Goal: Information Seeking & Learning: Learn about a topic

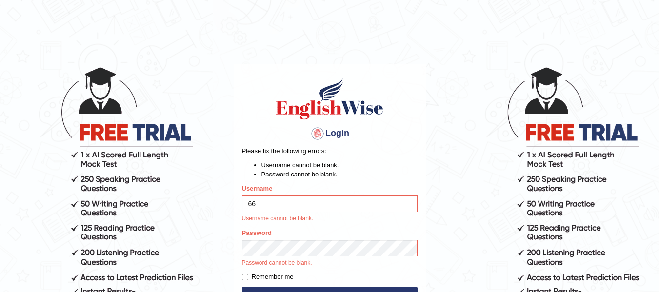
type input "6"
click at [311, 206] on input "66" at bounding box center [330, 204] width 176 height 17
type input "6"
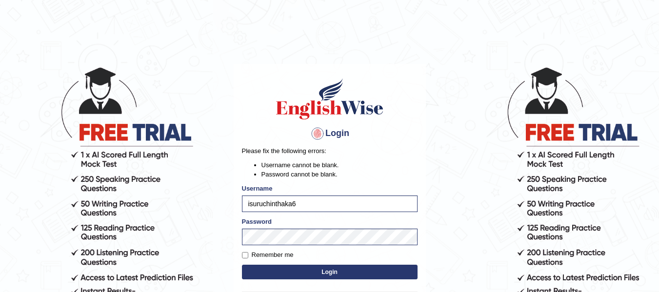
type input "isuruchinthaka6"
click at [308, 271] on button "Login" at bounding box center [330, 272] width 176 height 15
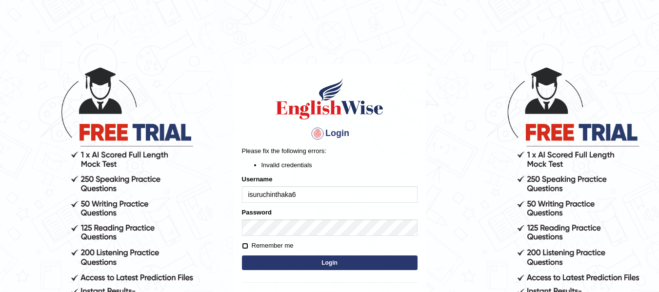
click at [245, 243] on input "Remember me" at bounding box center [245, 246] width 6 height 6
checkbox input "true"
click at [307, 261] on button "Login" at bounding box center [330, 263] width 176 height 15
type input "isuruchinthaka6"
click at [308, 262] on button "Login" at bounding box center [330, 263] width 176 height 15
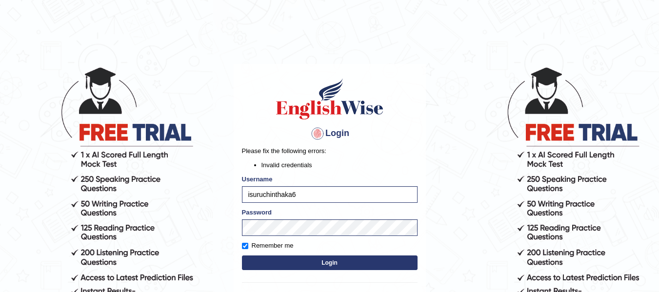
type input "isuruchinthaka6"
click at [329, 263] on button "Login" at bounding box center [330, 263] width 176 height 15
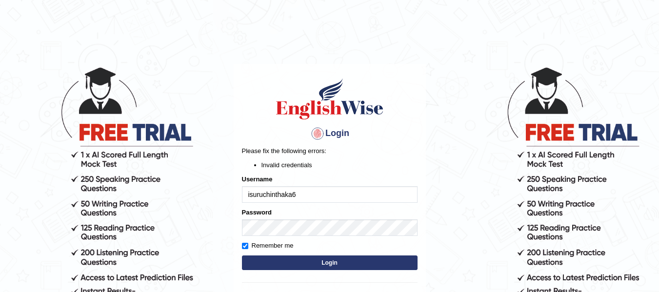
click at [303, 188] on input "isuruchinthaka6" at bounding box center [330, 194] width 176 height 17
type input "isuruchinthaka"
click at [273, 256] on button "Login" at bounding box center [330, 263] width 176 height 15
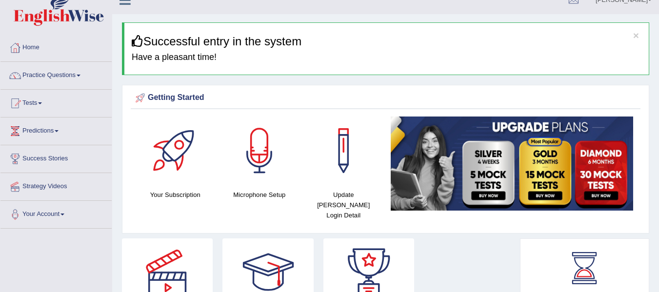
scroll to position [15, 0]
click at [80, 76] on span at bounding box center [79, 75] width 4 height 2
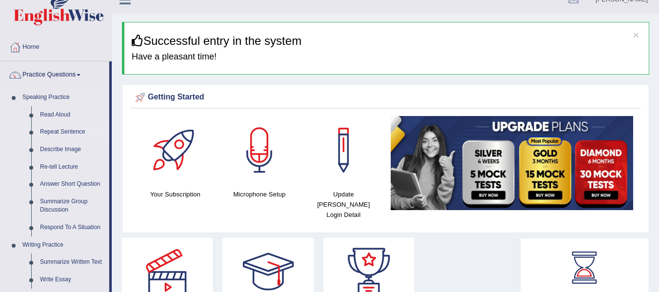
click at [66, 132] on link "Repeat Sentence" at bounding box center [73, 132] width 74 height 18
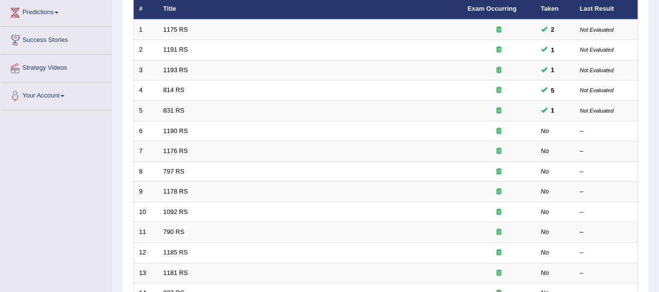
scroll to position [133, 0]
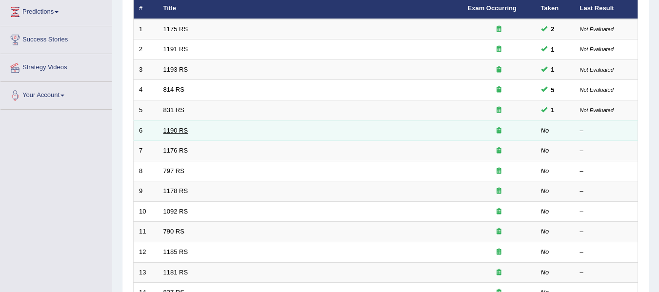
click at [171, 130] on link "1190 RS" at bounding box center [175, 130] width 25 height 7
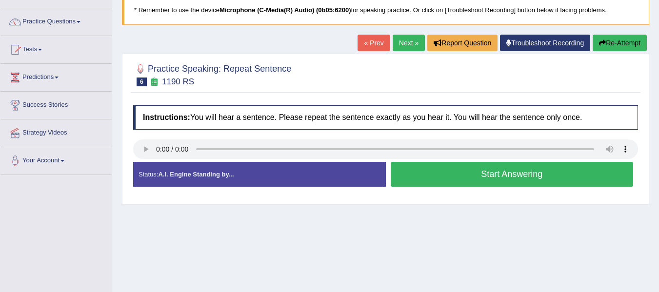
scroll to position [79, 0]
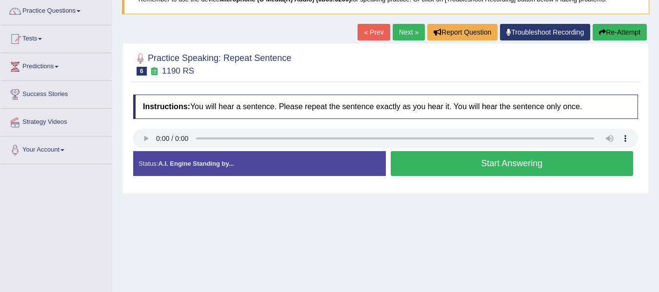
click at [480, 164] on button "Start Answering" at bounding box center [512, 163] width 243 height 25
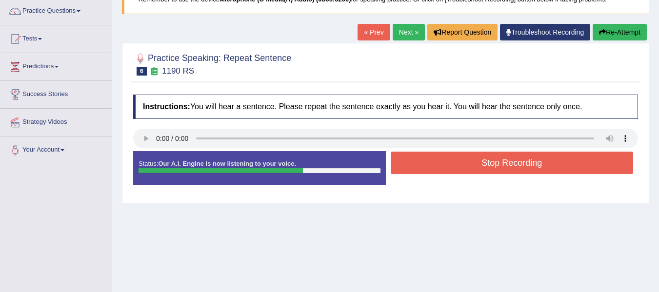
click at [460, 159] on button "Stop Recording" at bounding box center [512, 163] width 243 height 22
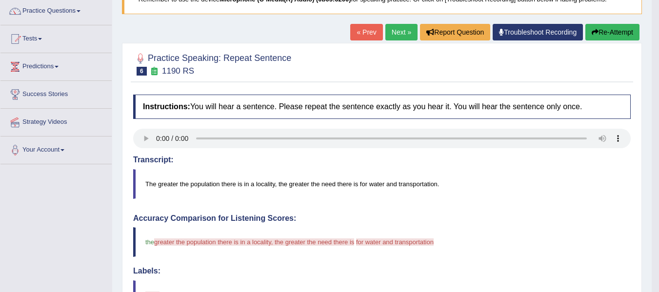
click at [609, 24] on button "Re-Attempt" at bounding box center [612, 32] width 54 height 17
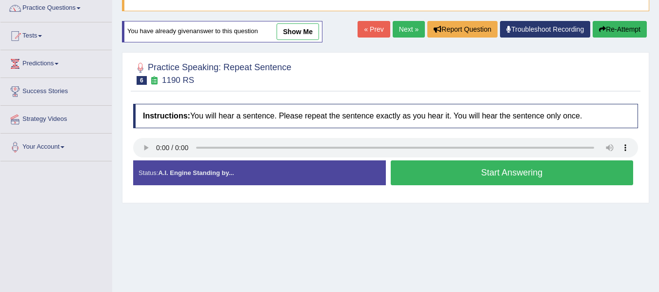
click at [510, 174] on button "Start Answering" at bounding box center [512, 172] width 243 height 25
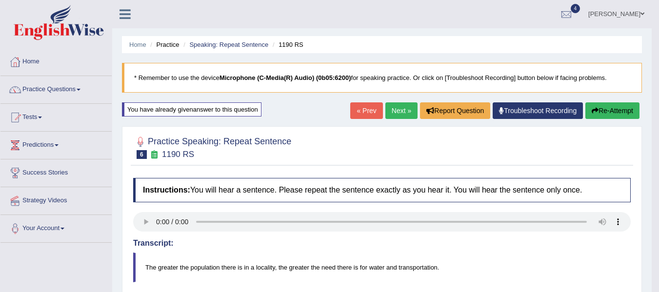
click at [602, 104] on button "Re-Attempt" at bounding box center [612, 110] width 54 height 17
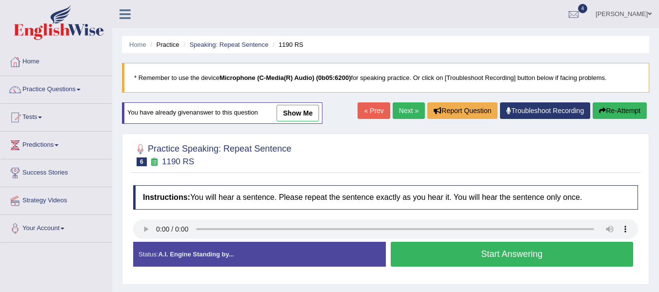
click at [397, 111] on link "Next »" at bounding box center [409, 110] width 32 height 17
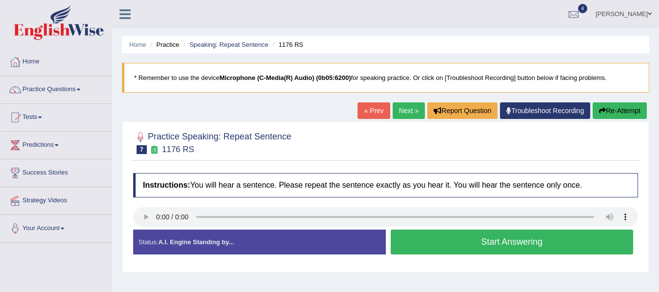
click at [414, 250] on button "Start Answering" at bounding box center [512, 242] width 243 height 25
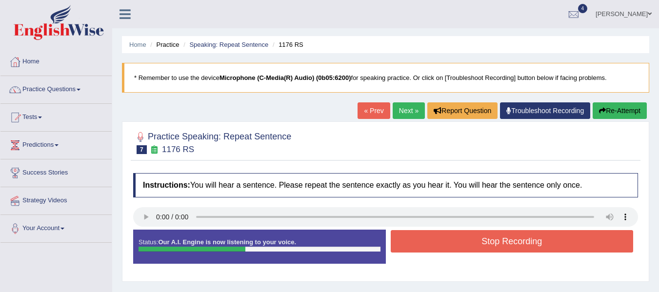
click at [414, 250] on button "Stop Recording" at bounding box center [512, 241] width 243 height 22
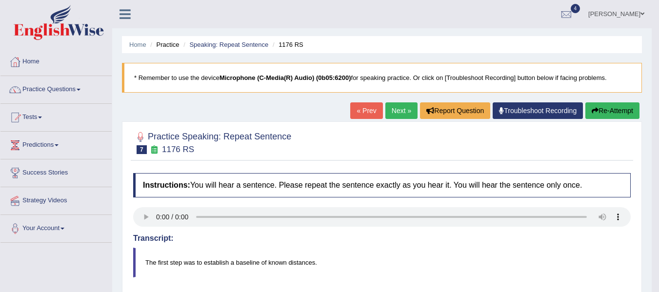
click at [611, 108] on button "Re-Attempt" at bounding box center [612, 110] width 54 height 17
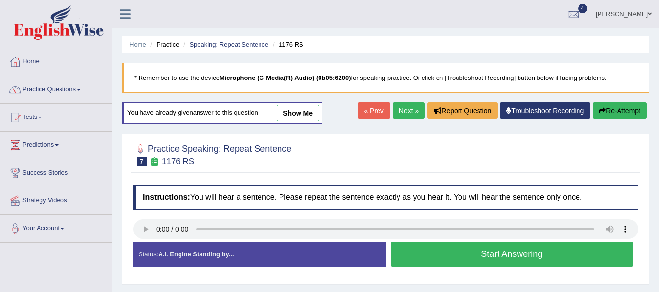
click at [446, 260] on button "Start Answering" at bounding box center [512, 254] width 243 height 25
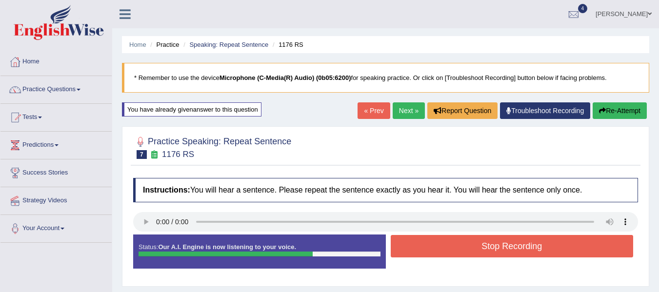
click at [626, 114] on button "Re-Attempt" at bounding box center [620, 110] width 54 height 17
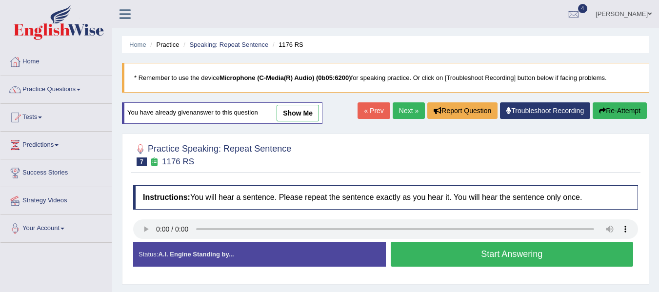
click at [430, 251] on button "Start Answering" at bounding box center [512, 254] width 243 height 25
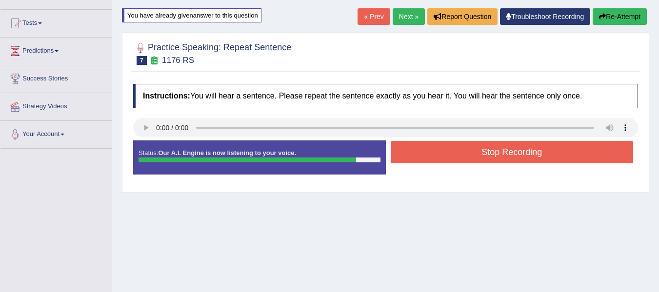
scroll to position [90, 0]
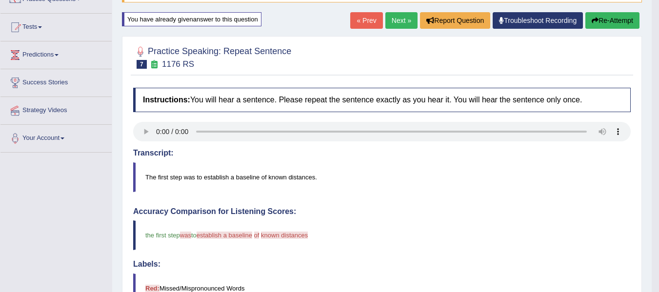
click at [618, 22] on button "Re-Attempt" at bounding box center [612, 20] width 54 height 17
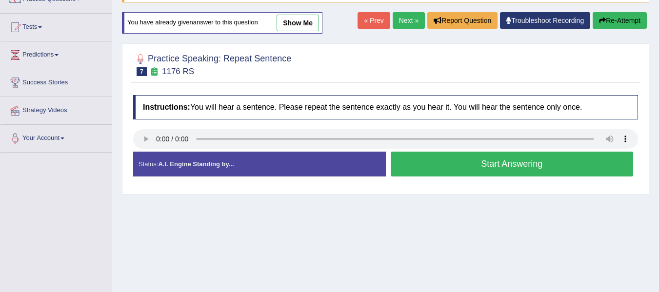
click at [404, 159] on button "Start Answering" at bounding box center [512, 164] width 243 height 25
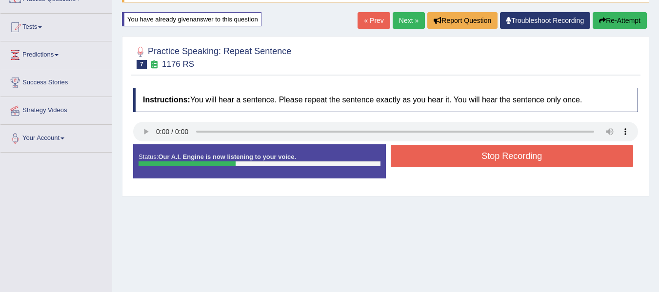
click at [404, 159] on button "Stop Recording" at bounding box center [512, 156] width 243 height 22
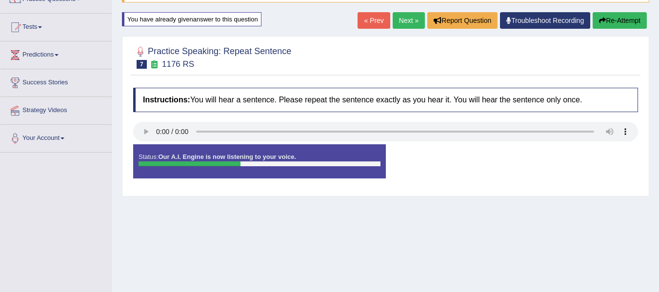
click at [404, 159] on div "Status: Our A.I. Engine is now listening to your voice. Start Answering Stop Re…" at bounding box center [385, 166] width 505 height 44
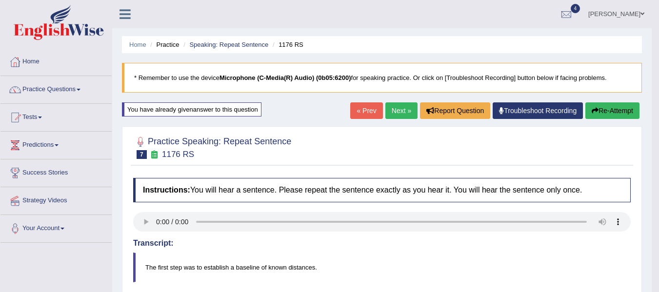
click at [614, 109] on button "Re-Attempt" at bounding box center [612, 110] width 54 height 17
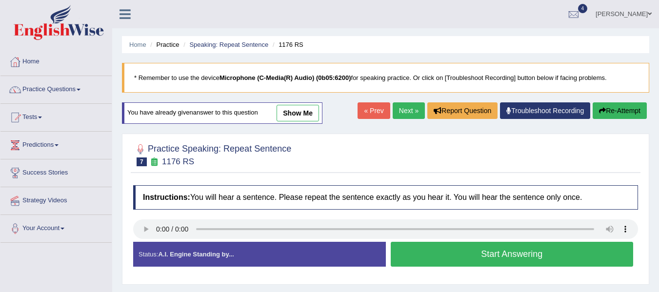
click at [508, 263] on button "Start Answering" at bounding box center [512, 254] width 243 height 25
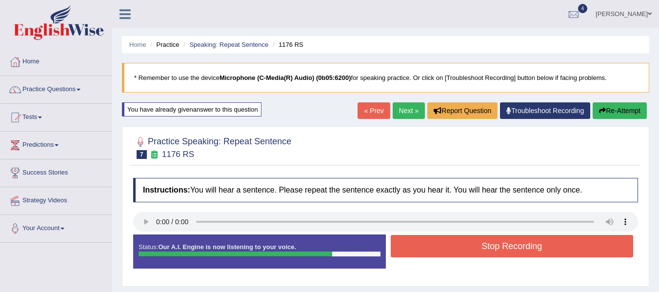
click at [508, 251] on button "Stop Recording" at bounding box center [512, 246] width 243 height 22
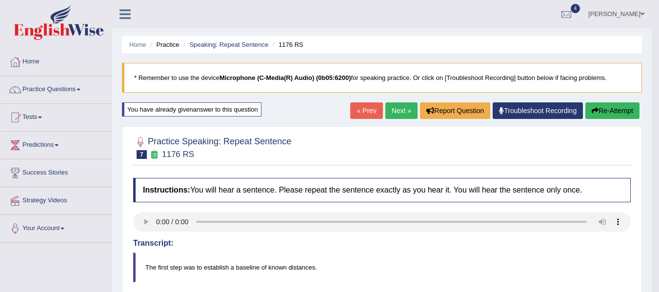
click at [612, 112] on button "Re-Attempt" at bounding box center [612, 110] width 54 height 17
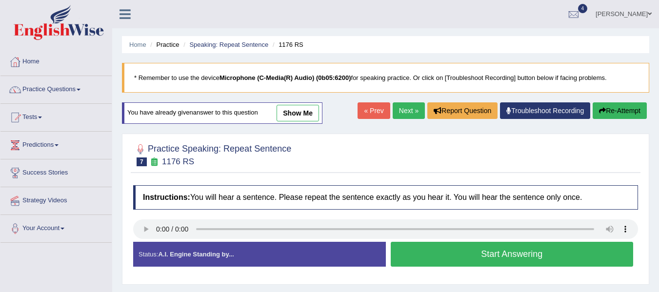
click at [452, 258] on button "Start Answering" at bounding box center [512, 254] width 243 height 25
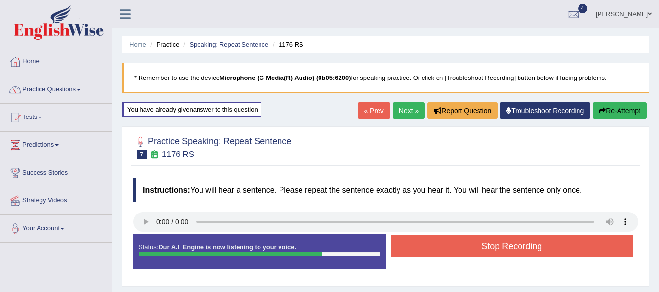
click at [452, 252] on button "Stop Recording" at bounding box center [512, 246] width 243 height 22
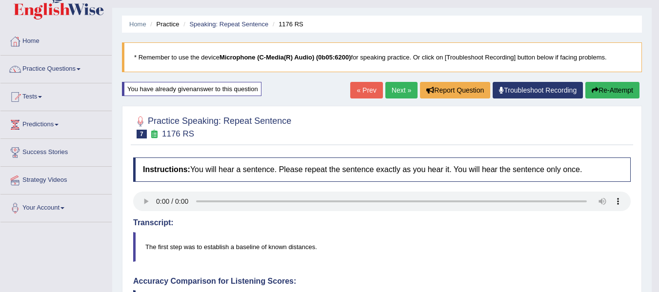
scroll to position [20, 0]
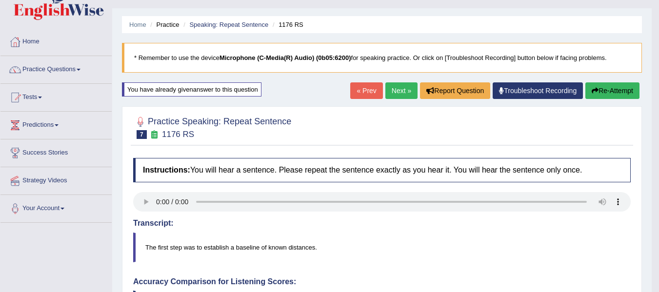
click at [390, 91] on link "Next »" at bounding box center [401, 90] width 32 height 17
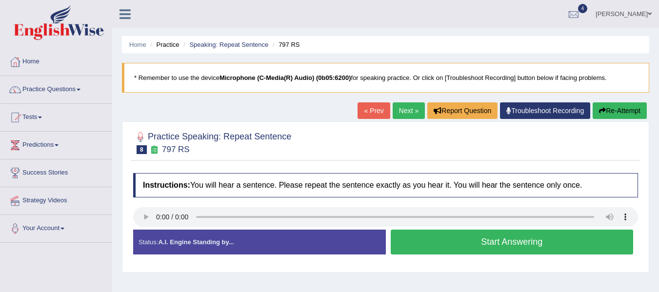
click at [480, 233] on button "Start Answering" at bounding box center [512, 242] width 243 height 25
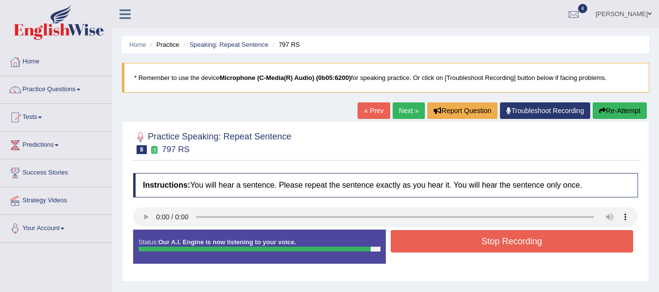
click at [608, 111] on button "Re-Attempt" at bounding box center [620, 110] width 54 height 17
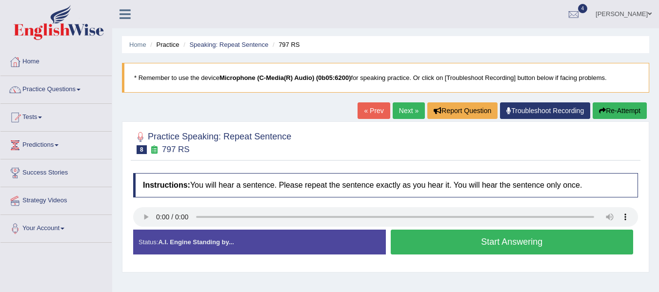
click at [447, 244] on button "Start Answering" at bounding box center [512, 242] width 243 height 25
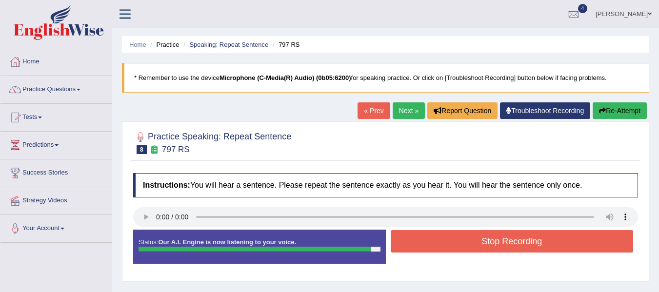
click at [454, 245] on button "Stop Recording" at bounding box center [512, 241] width 243 height 22
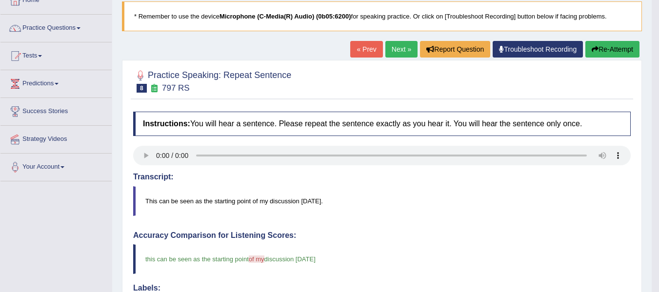
scroll to position [61, 0]
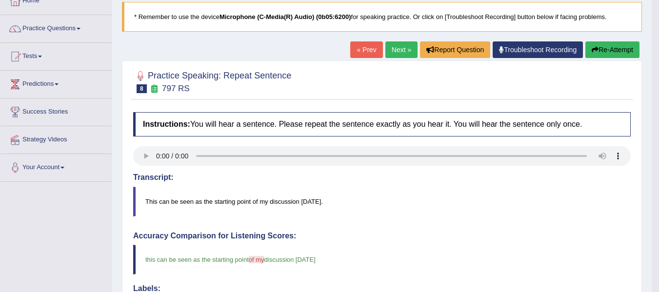
click at [612, 51] on button "Re-Attempt" at bounding box center [612, 49] width 54 height 17
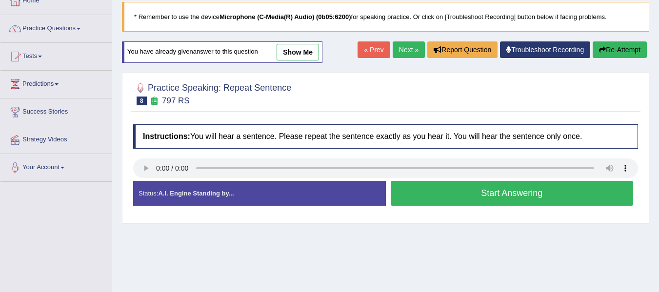
click at [514, 194] on button "Start Answering" at bounding box center [512, 193] width 243 height 25
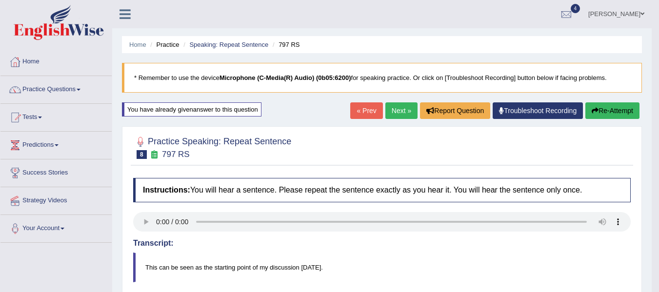
click at [614, 108] on button "Re-Attempt" at bounding box center [612, 110] width 54 height 17
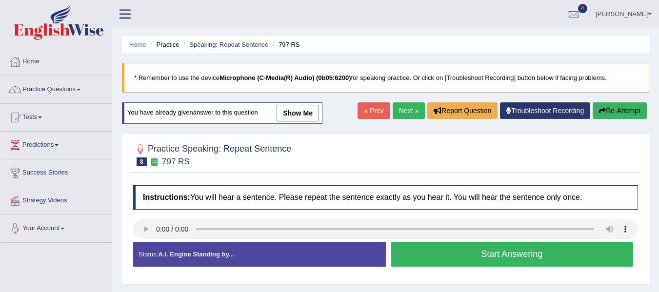
click at [422, 258] on button "Start Answering" at bounding box center [512, 254] width 243 height 25
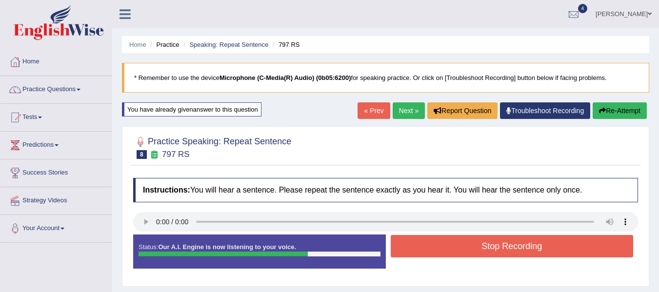
click at [425, 245] on button "Stop Recording" at bounding box center [512, 246] width 243 height 22
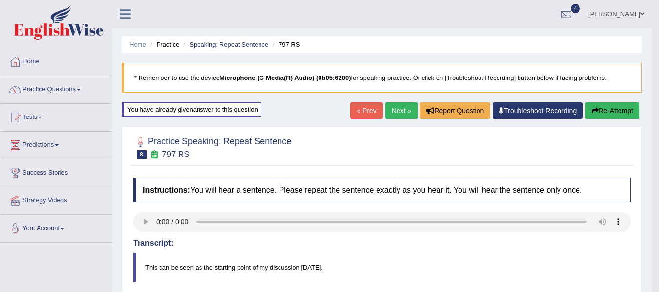
click at [623, 112] on button "Re-Attempt" at bounding box center [612, 110] width 54 height 17
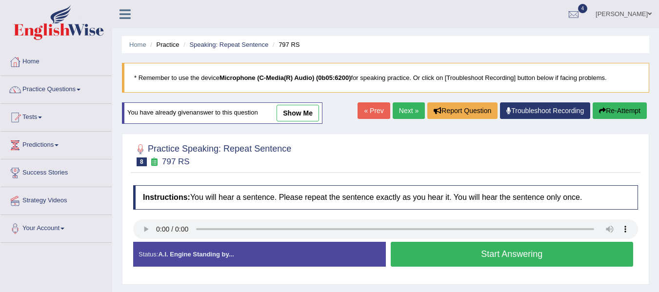
click at [421, 251] on button "Start Answering" at bounding box center [512, 254] width 243 height 25
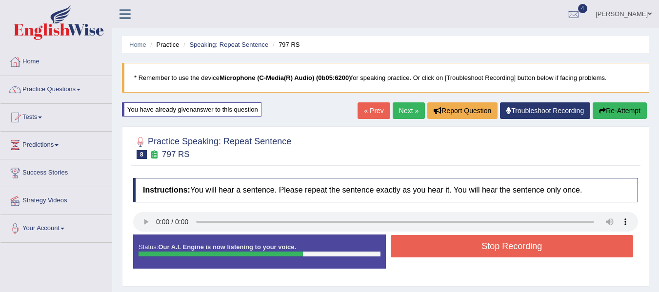
click at [609, 109] on button "Re-Attempt" at bounding box center [620, 110] width 54 height 17
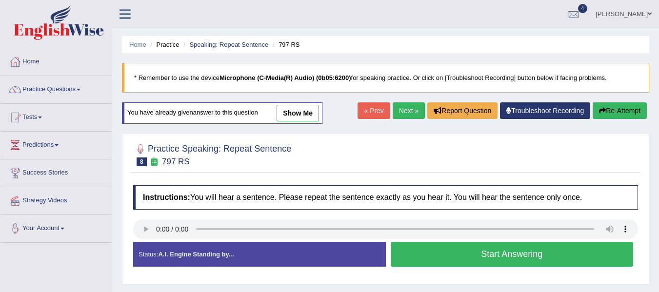
click at [418, 251] on button "Start Answering" at bounding box center [512, 254] width 243 height 25
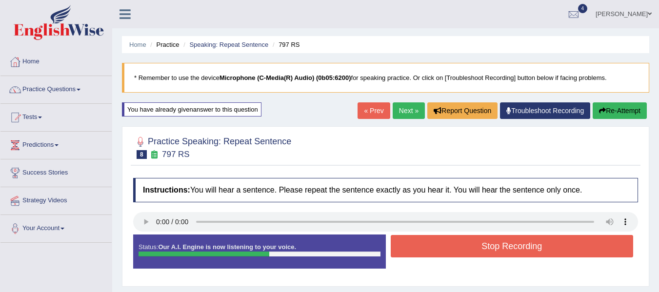
click at [418, 251] on button "Stop Recording" at bounding box center [512, 246] width 243 height 22
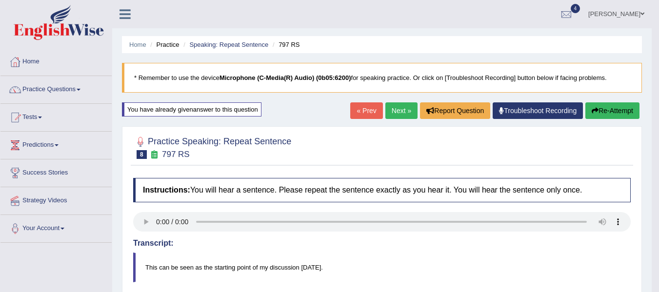
click at [396, 113] on link "Next »" at bounding box center [401, 110] width 32 height 17
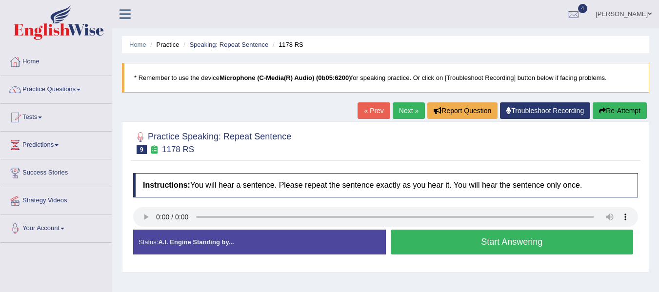
click at [462, 248] on button "Start Answering" at bounding box center [512, 242] width 243 height 25
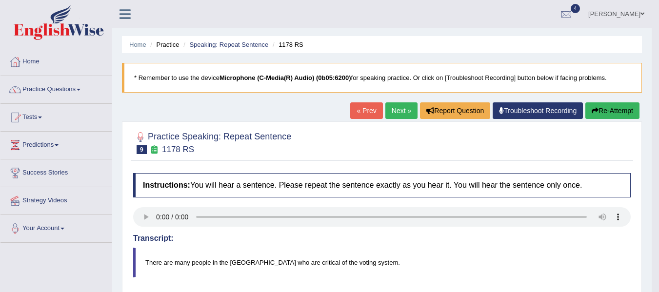
click at [598, 113] on button "Re-Attempt" at bounding box center [612, 110] width 54 height 17
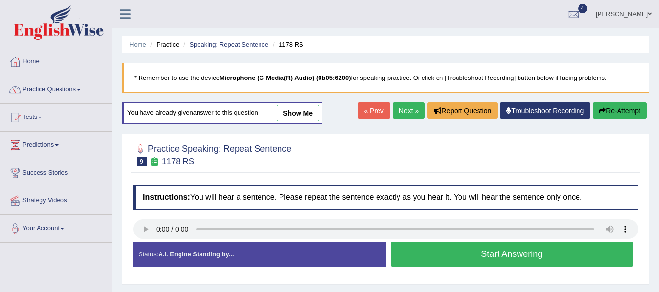
click at [482, 258] on button "Start Answering" at bounding box center [512, 254] width 243 height 25
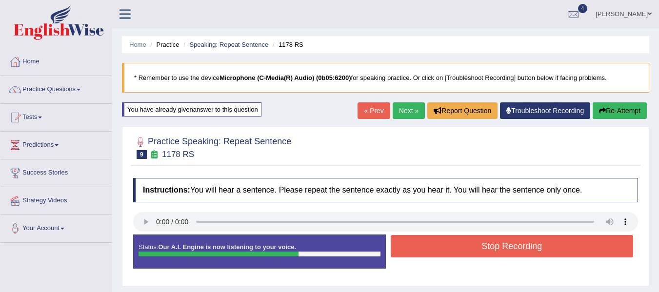
click at [482, 245] on button "Stop Recording" at bounding box center [512, 246] width 243 height 22
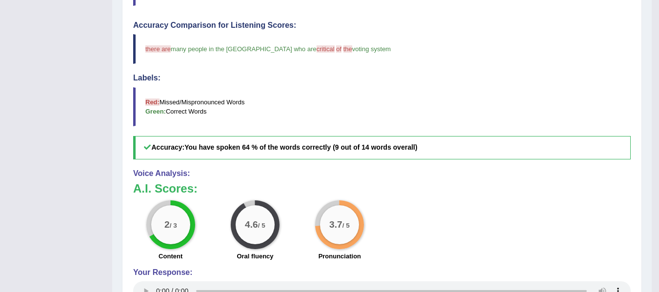
scroll to position [16, 0]
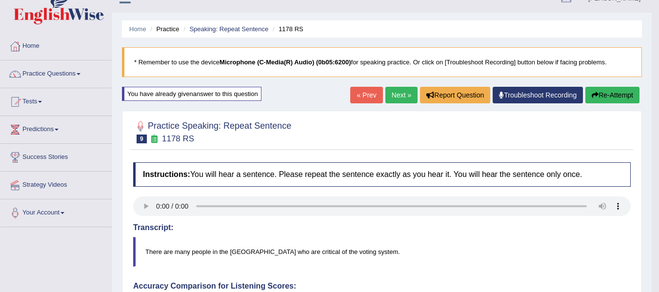
click at [606, 93] on button "Re-Attempt" at bounding box center [612, 95] width 54 height 17
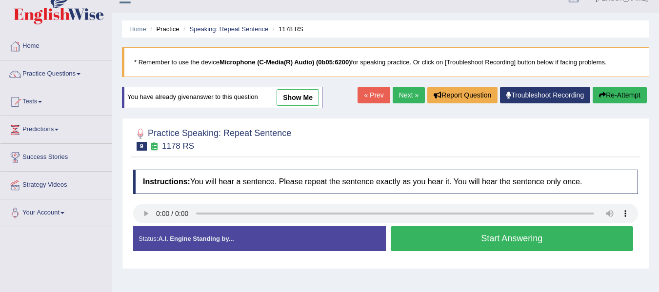
click at [477, 238] on button "Start Answering" at bounding box center [512, 238] width 243 height 25
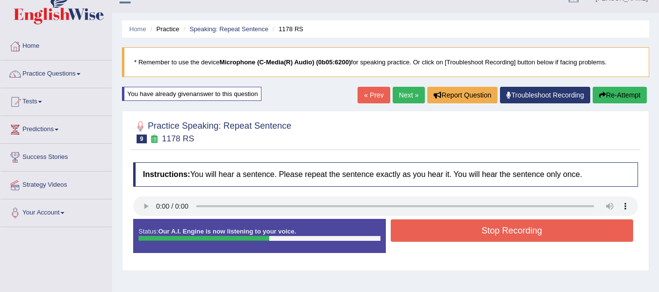
click at [477, 238] on button "Stop Recording" at bounding box center [512, 230] width 243 height 22
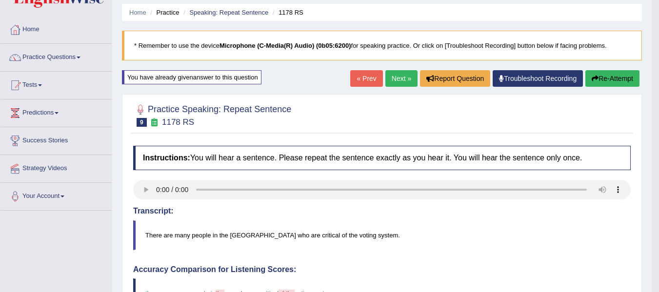
scroll to position [28, 0]
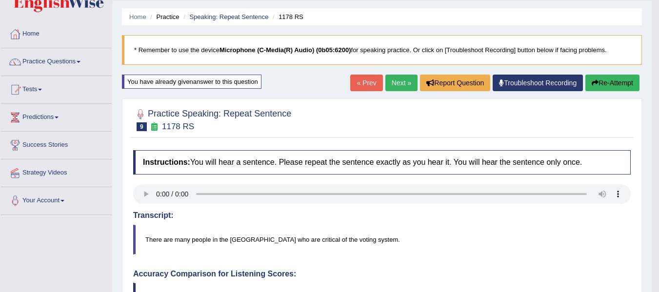
click at [391, 83] on link "Next »" at bounding box center [401, 83] width 32 height 17
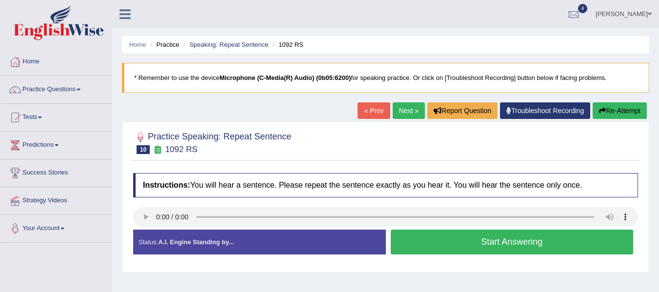
click at [482, 248] on button "Start Answering" at bounding box center [512, 242] width 243 height 25
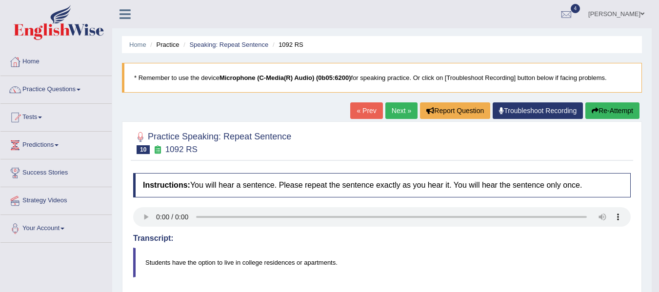
click at [610, 106] on button "Re-Attempt" at bounding box center [612, 110] width 54 height 17
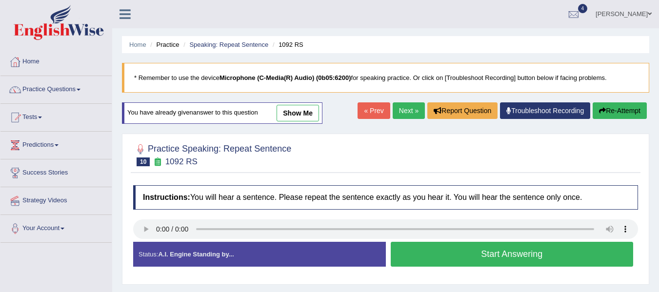
click at [443, 247] on button "Start Answering" at bounding box center [512, 254] width 243 height 25
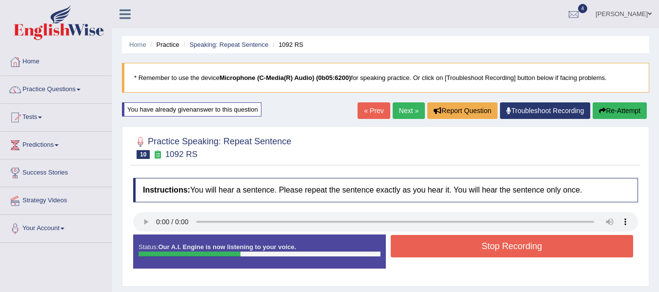
click at [443, 247] on button "Stop Recording" at bounding box center [512, 246] width 243 height 22
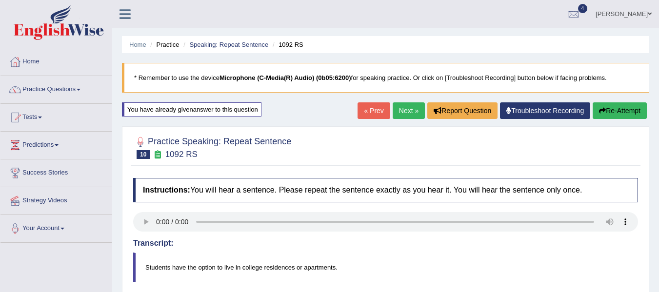
click at [615, 110] on button "Re-Attempt" at bounding box center [620, 110] width 54 height 17
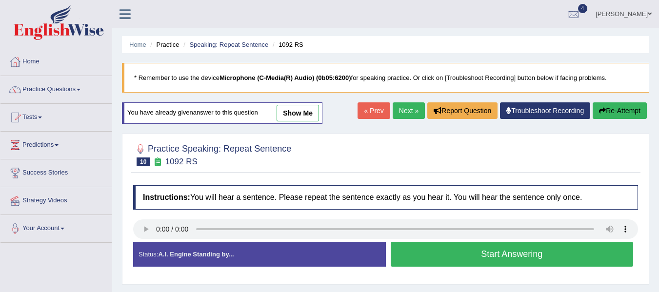
click at [479, 244] on button "Start Answering" at bounding box center [512, 254] width 243 height 25
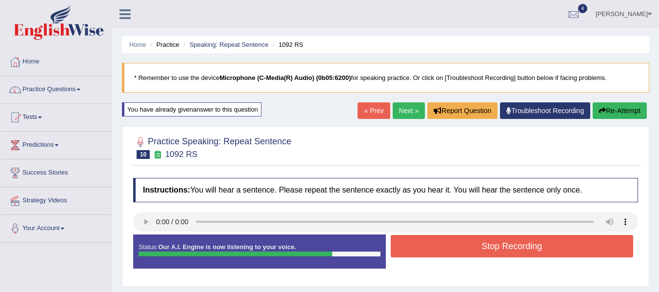
click at [479, 244] on button "Stop Recording" at bounding box center [512, 246] width 243 height 22
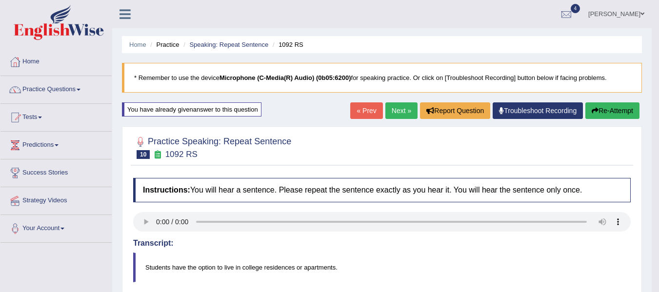
click at [394, 116] on link "Next »" at bounding box center [401, 110] width 32 height 17
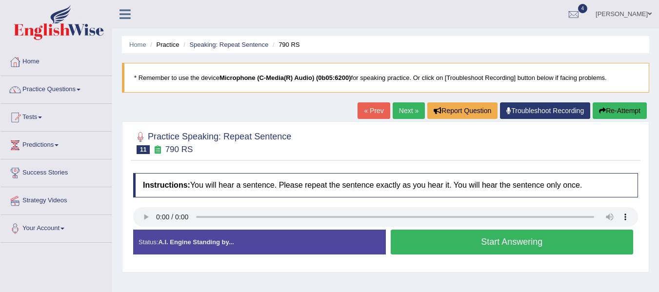
click at [461, 241] on button "Start Answering" at bounding box center [512, 242] width 243 height 25
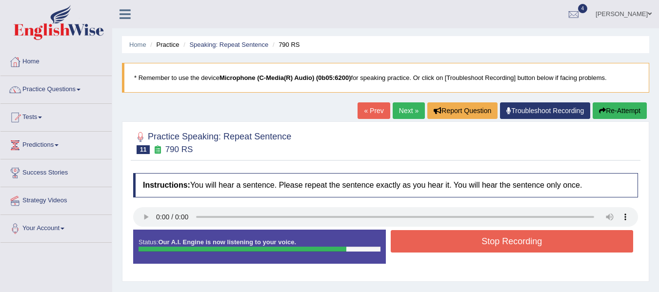
click at [464, 240] on button "Stop Recording" at bounding box center [512, 241] width 243 height 22
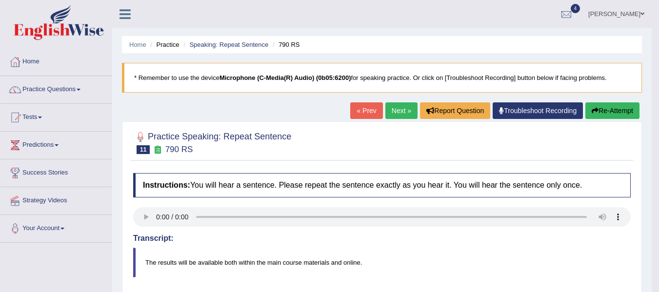
click at [616, 109] on button "Re-Attempt" at bounding box center [612, 110] width 54 height 17
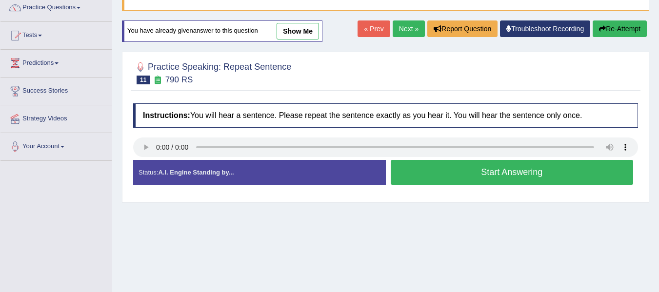
scroll to position [82, 0]
click at [434, 174] on button "Start Answering" at bounding box center [512, 172] width 243 height 25
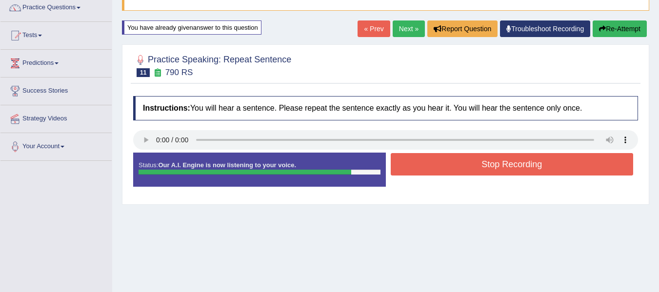
click at [490, 168] on button "Stop Recording" at bounding box center [512, 164] width 243 height 22
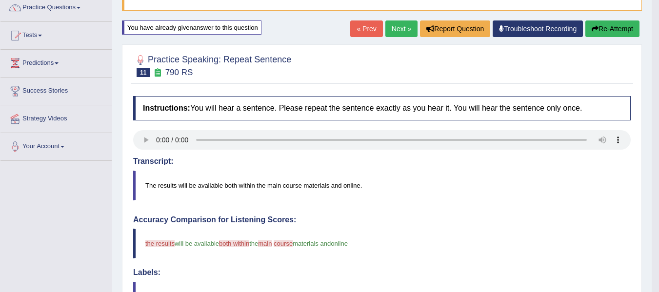
click at [613, 25] on button "Re-Attempt" at bounding box center [612, 28] width 54 height 17
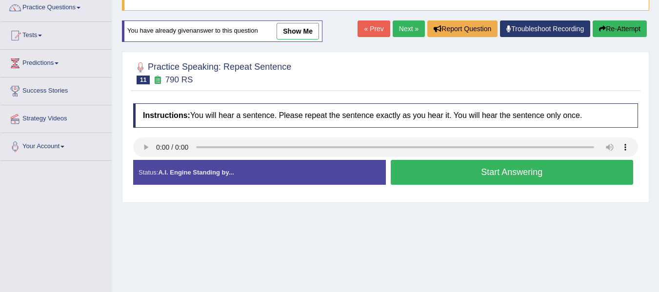
click at [399, 181] on button "Start Answering" at bounding box center [512, 172] width 243 height 25
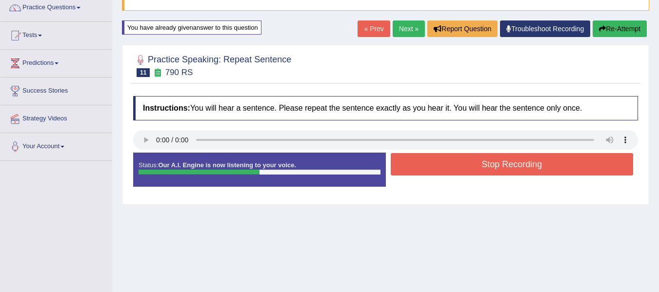
click at [441, 162] on button "Stop Recording" at bounding box center [512, 164] width 243 height 22
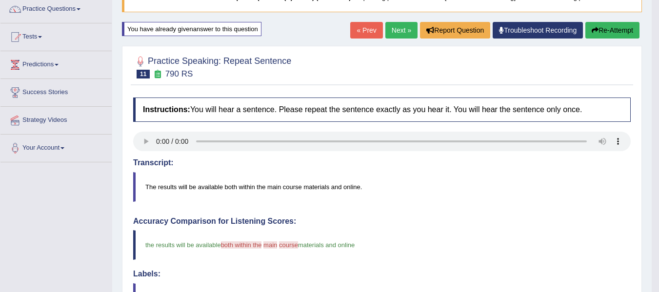
scroll to position [80, 0]
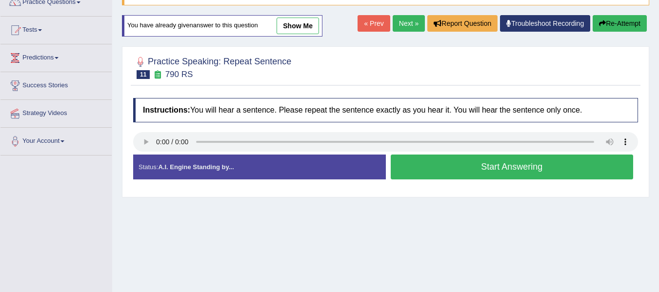
scroll to position [80, 0]
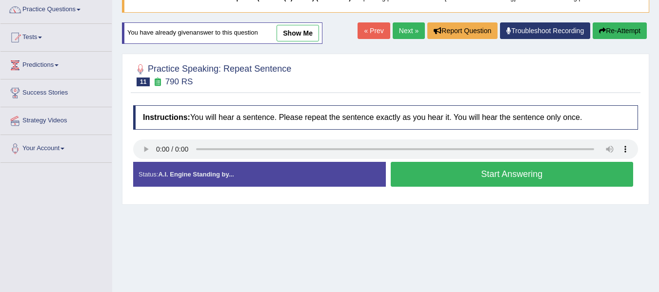
click at [446, 177] on button "Start Answering" at bounding box center [512, 174] width 243 height 25
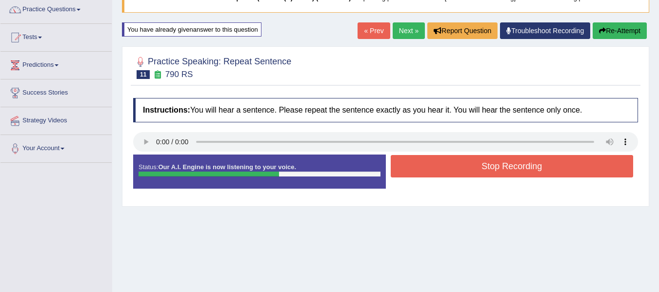
click at [448, 175] on button "Stop Recording" at bounding box center [512, 166] width 243 height 22
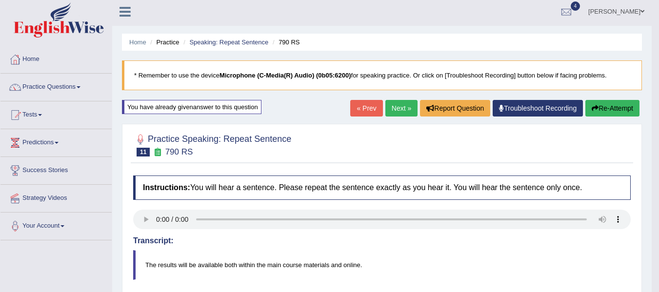
scroll to position [2, 0]
click at [619, 110] on button "Re-Attempt" at bounding box center [612, 108] width 54 height 17
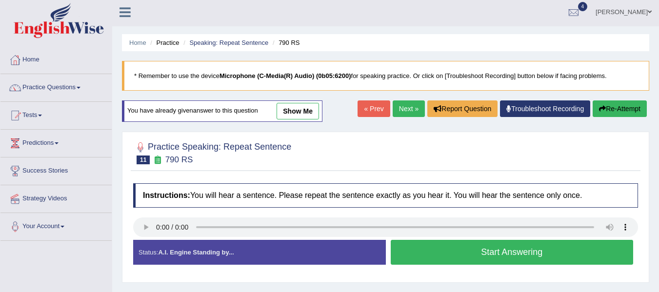
click at [436, 254] on button "Start Answering" at bounding box center [512, 252] width 243 height 25
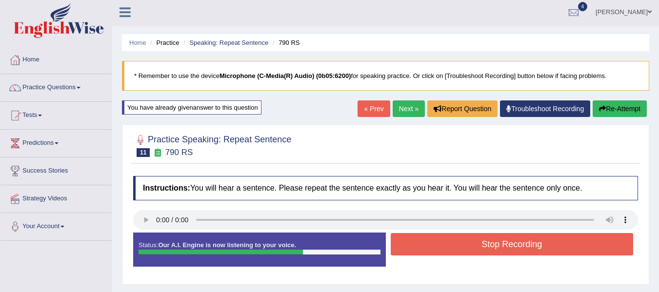
click at [518, 249] on button "Stop Recording" at bounding box center [512, 244] width 243 height 22
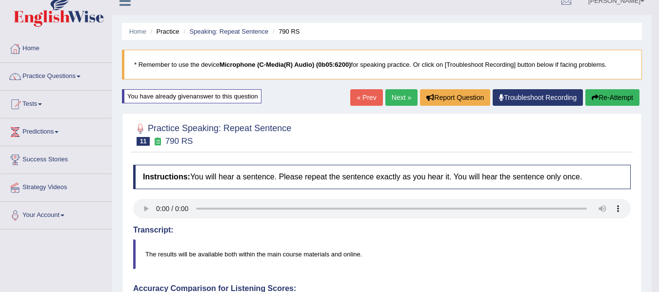
scroll to position [13, 0]
click at [603, 99] on button "Re-Attempt" at bounding box center [612, 98] width 54 height 17
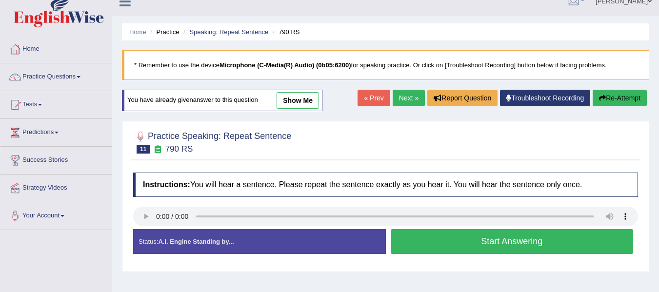
click at [417, 246] on button "Start Answering" at bounding box center [512, 241] width 243 height 25
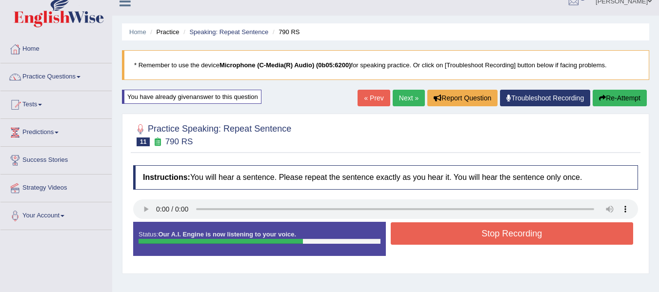
click at [444, 234] on button "Stop Recording" at bounding box center [512, 233] width 243 height 22
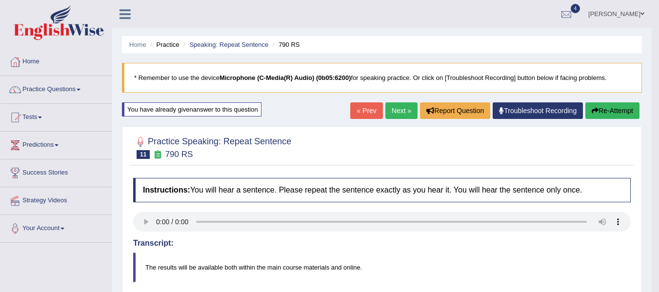
click at [607, 115] on button "Re-Attempt" at bounding box center [612, 110] width 54 height 17
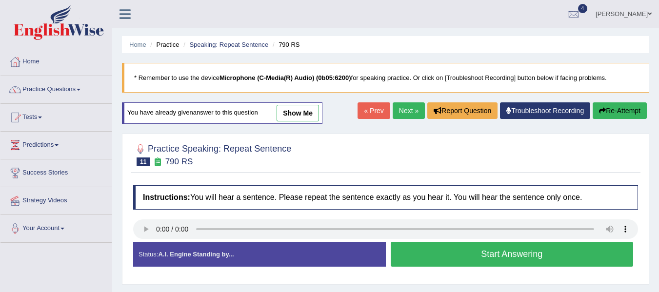
click at [430, 251] on button "Start Answering" at bounding box center [512, 254] width 243 height 25
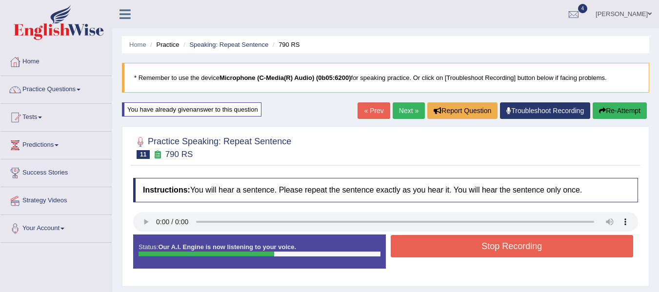
click at [430, 251] on button "Stop Recording" at bounding box center [512, 246] width 243 height 22
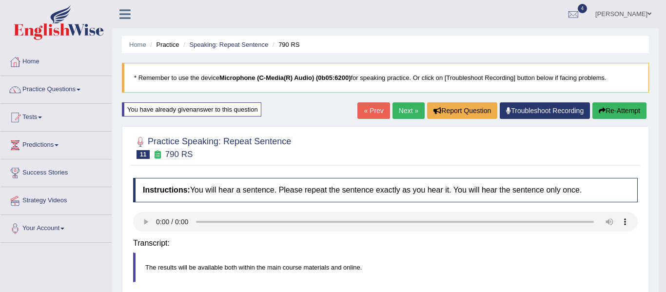
click at [0, 0] on div "Saving your answer..." at bounding box center [0, 0] width 0 height 0
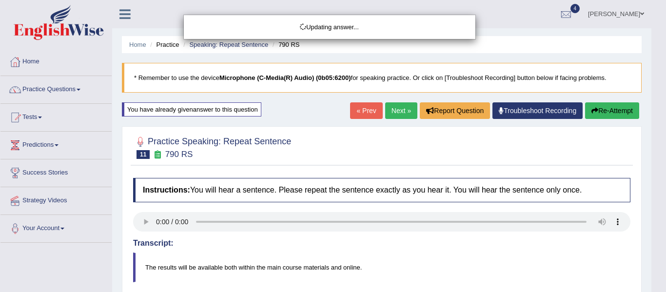
click at [618, 113] on body "Toggle navigation Home Practice Questions Speaking Practice Read Aloud Repeat S…" at bounding box center [333, 146] width 666 height 292
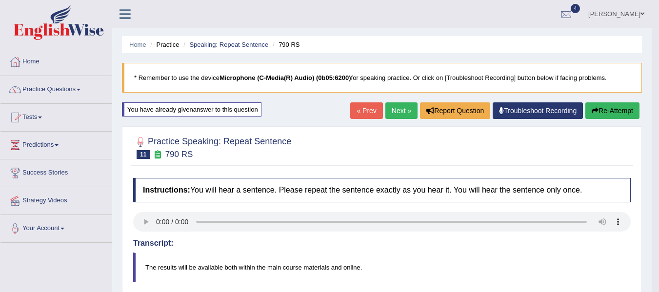
click at [604, 107] on button "Re-Attempt" at bounding box center [612, 110] width 54 height 17
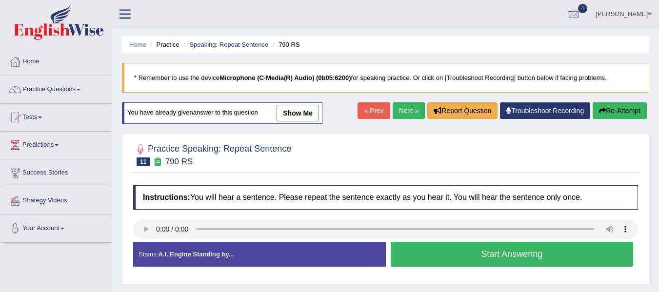
click at [485, 252] on button "Start Answering" at bounding box center [512, 254] width 243 height 25
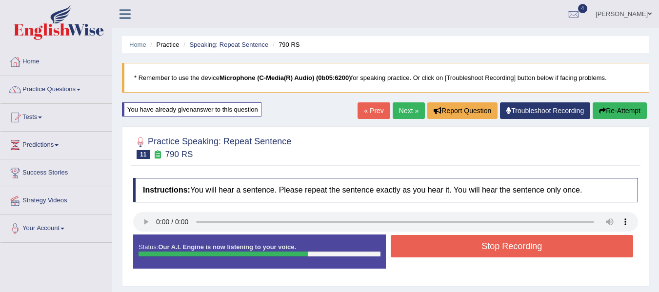
scroll to position [220, 0]
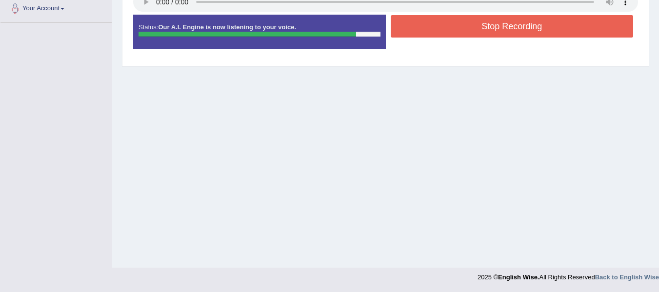
click at [494, 34] on button "Stop Recording" at bounding box center [512, 26] width 243 height 22
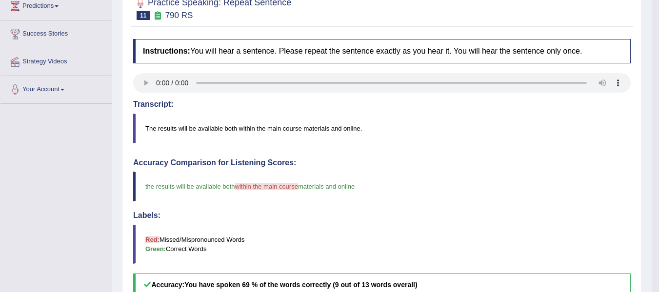
scroll to position [0, 0]
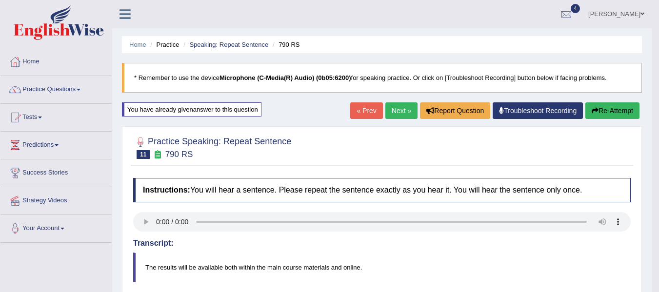
click at [619, 109] on button "Re-Attempt" at bounding box center [612, 110] width 54 height 17
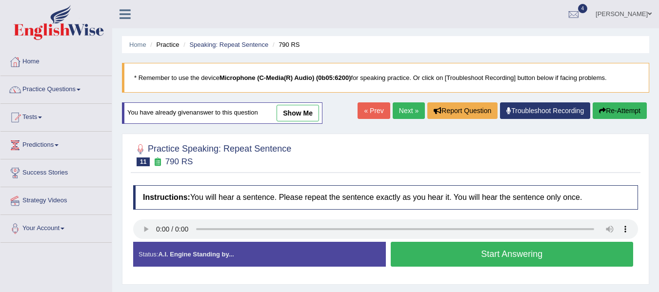
click at [443, 252] on button "Start Answering" at bounding box center [512, 254] width 243 height 25
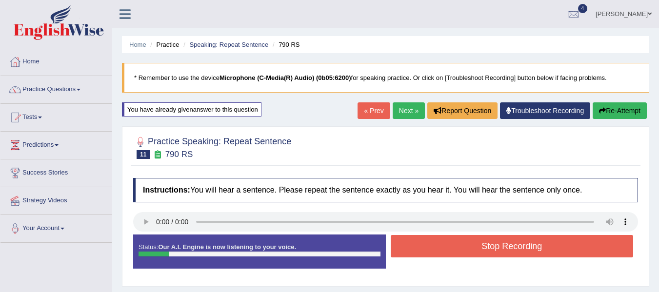
click at [443, 252] on button "Stop Recording" at bounding box center [512, 246] width 243 height 22
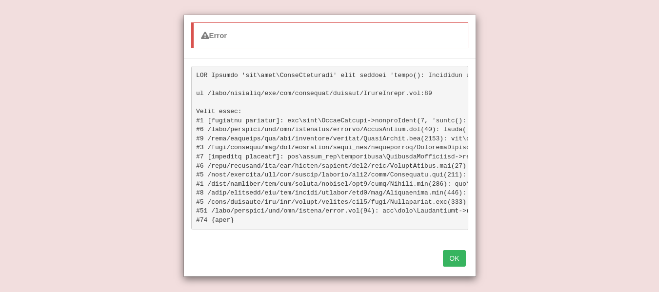
click at [454, 263] on button "OK" at bounding box center [454, 258] width 22 height 17
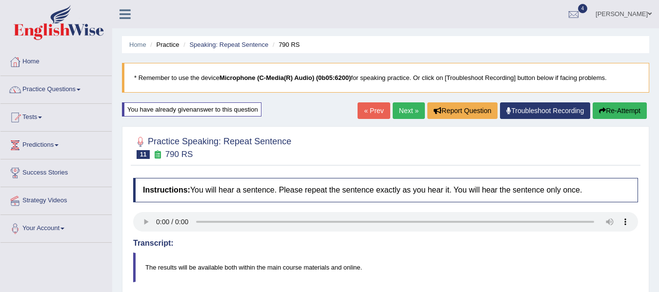
click at [614, 108] on button "Re-Attempt" at bounding box center [620, 110] width 54 height 17
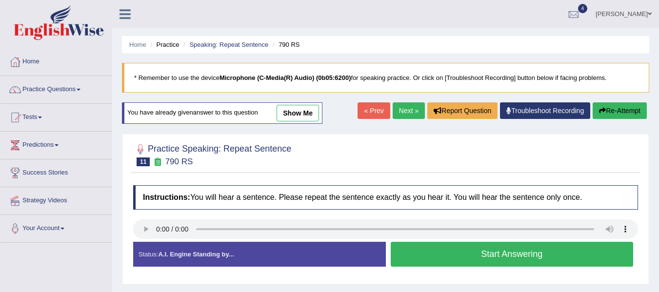
click at [447, 257] on button "Start Answering" at bounding box center [512, 254] width 243 height 25
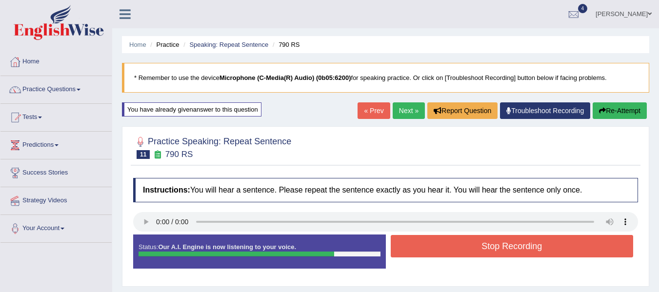
click at [474, 248] on button "Stop Recording" at bounding box center [512, 246] width 243 height 22
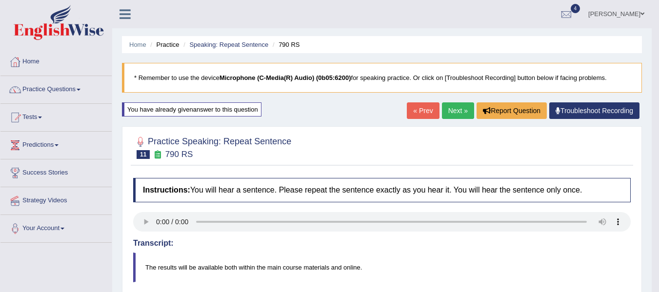
click at [607, 107] on link "Troubleshoot Recording" at bounding box center [594, 110] width 90 height 17
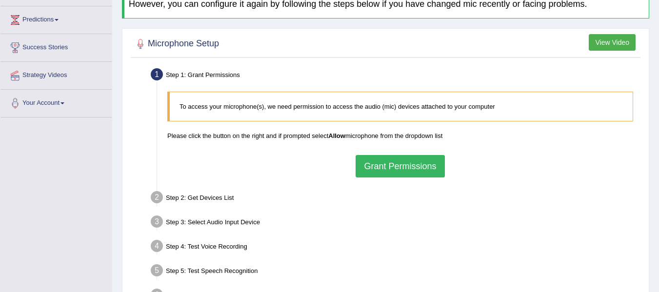
scroll to position [126, 0]
click at [433, 164] on button "Grant Permissions" at bounding box center [400, 166] width 89 height 22
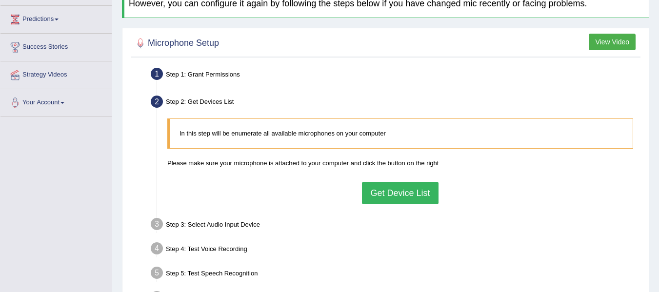
click at [424, 190] on button "Get Device List" at bounding box center [400, 193] width 76 height 22
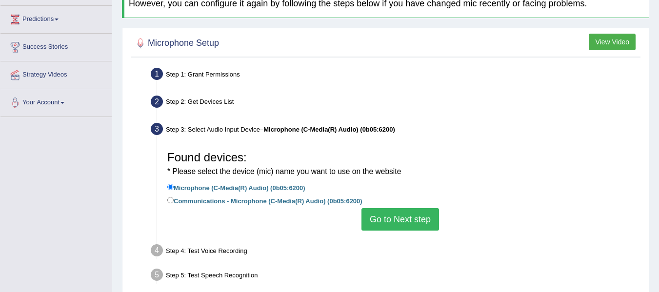
click at [427, 226] on button "Go to Next step" at bounding box center [400, 219] width 78 height 22
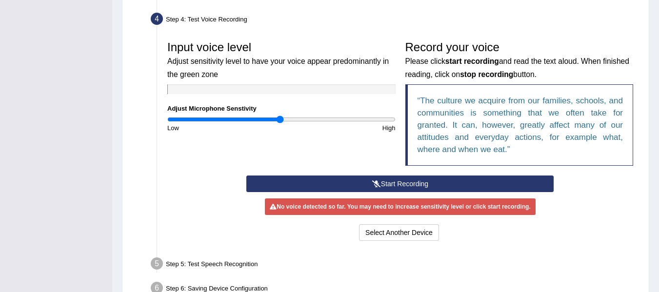
scroll to position [264, 0]
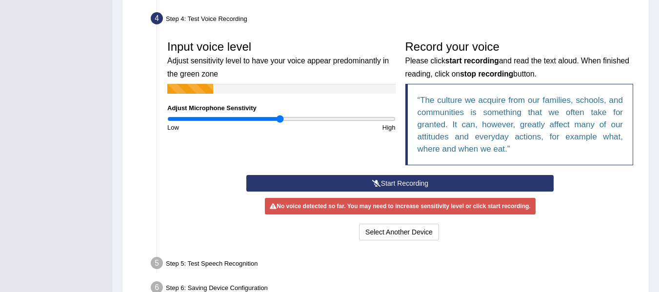
click at [427, 187] on button "Start Recording" at bounding box center [399, 183] width 307 height 17
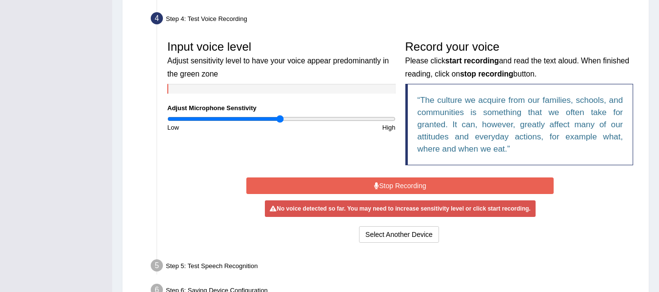
click at [417, 180] on button "Stop Recording" at bounding box center [399, 186] width 307 height 17
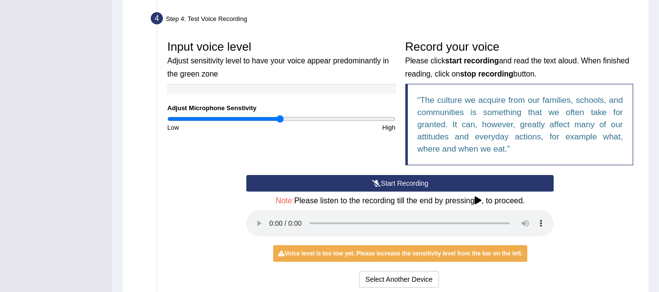
click at [396, 184] on button "Start Recording" at bounding box center [399, 183] width 307 height 17
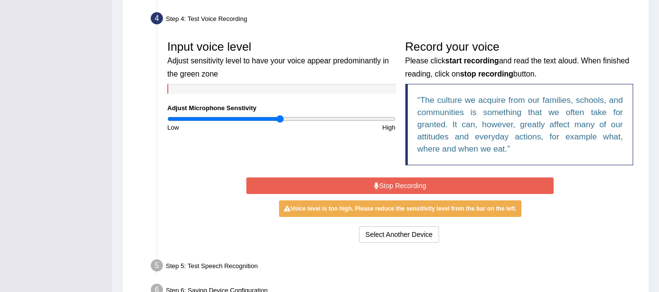
click at [396, 184] on button "Stop Recording" at bounding box center [399, 186] width 307 height 17
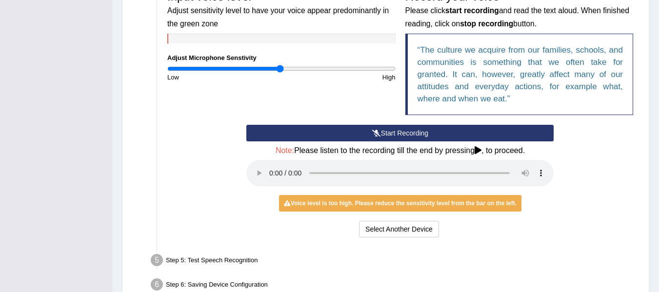
scroll to position [314, 0]
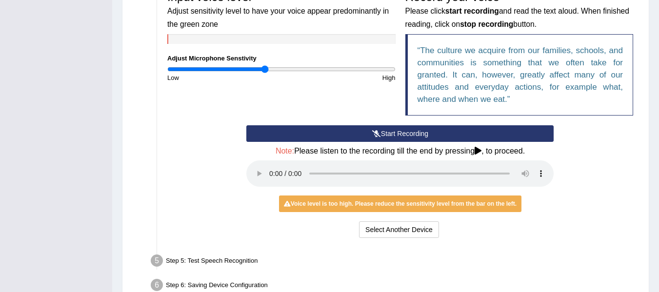
type input "0.86"
click at [264, 70] on input "range" at bounding box center [281, 69] width 228 height 8
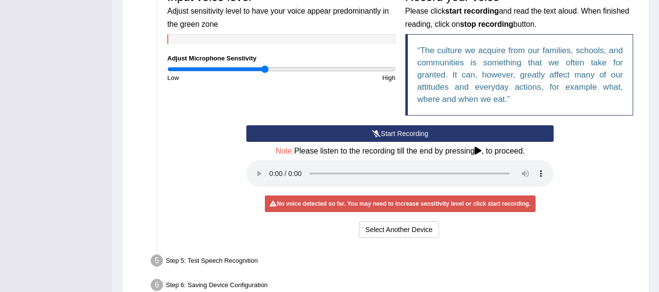
click at [394, 135] on button "Start Recording" at bounding box center [399, 133] width 307 height 17
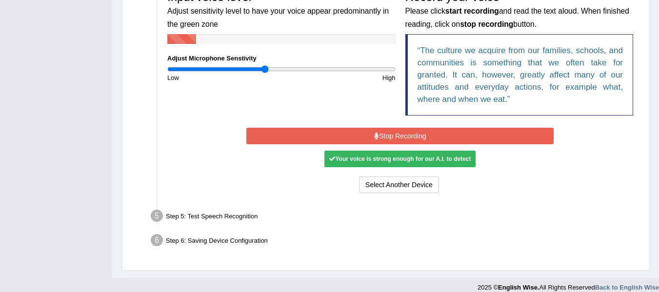
click at [394, 135] on button "Stop Recording" at bounding box center [399, 136] width 307 height 17
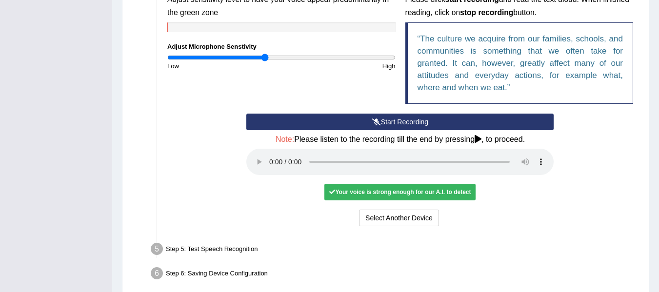
scroll to position [369, 0]
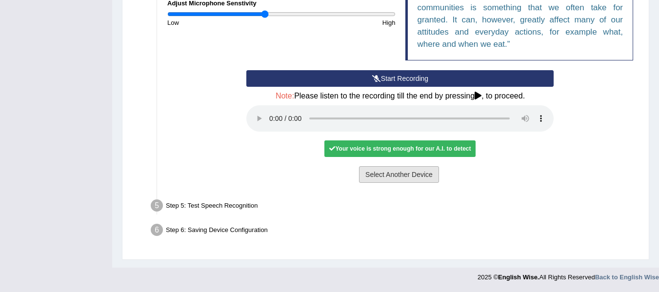
click at [394, 174] on button "Select Another Device" at bounding box center [399, 174] width 80 height 17
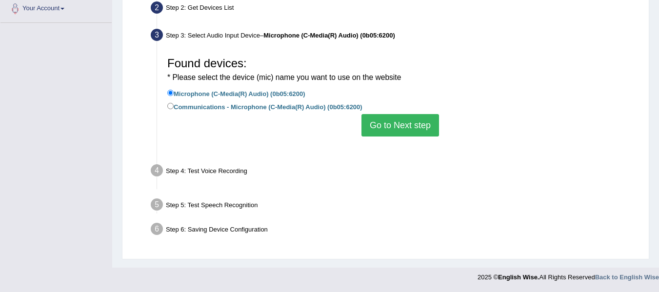
scroll to position [220, 0]
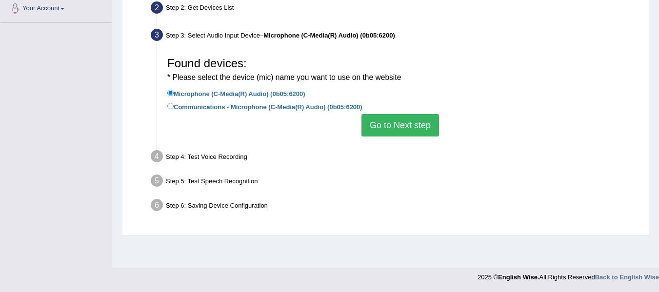
click at [397, 134] on button "Go to Next step" at bounding box center [400, 125] width 78 height 22
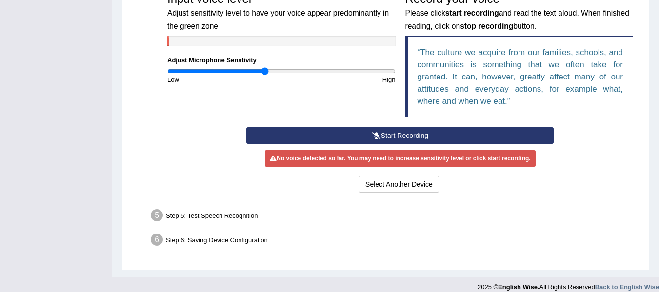
scroll to position [321, 0]
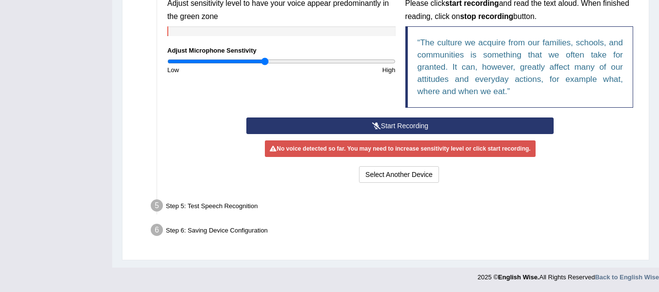
click at [394, 119] on button "Start Recording" at bounding box center [399, 126] width 307 height 17
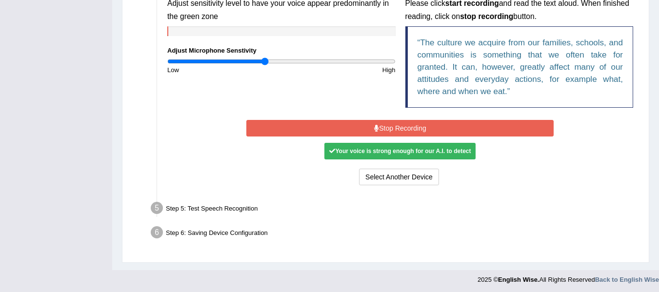
click at [391, 126] on button "Stop Recording" at bounding box center [399, 128] width 307 height 17
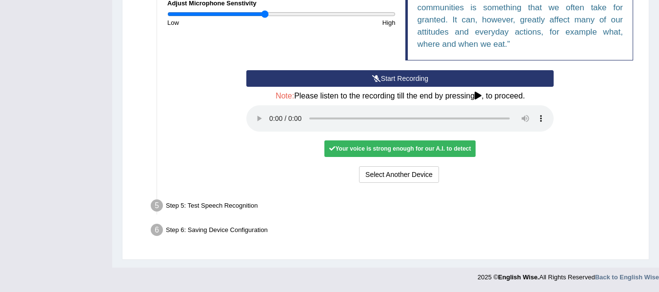
scroll to position [0, 0]
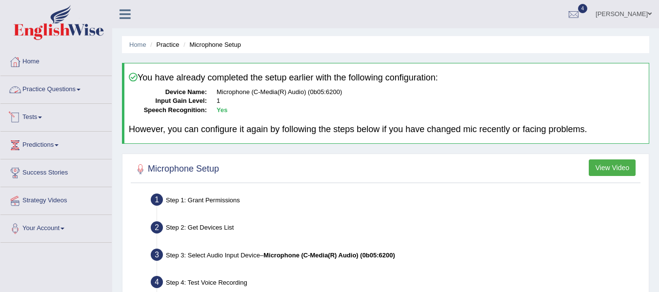
click at [54, 87] on link "Practice Questions" at bounding box center [55, 88] width 111 height 24
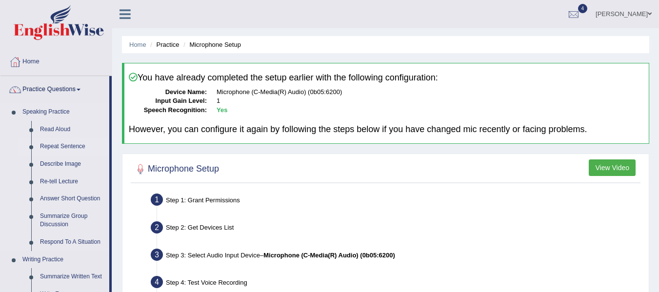
click at [75, 148] on link "Repeat Sentence" at bounding box center [73, 147] width 74 height 18
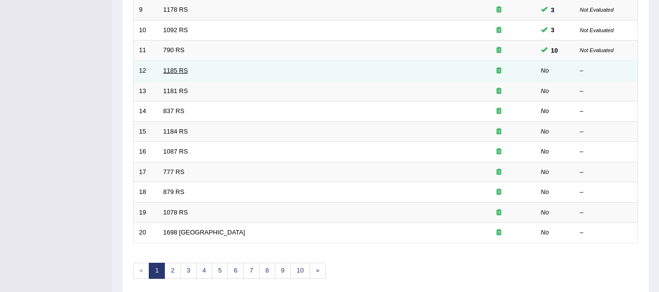
click at [170, 72] on link "1185 RS" at bounding box center [175, 70] width 25 height 7
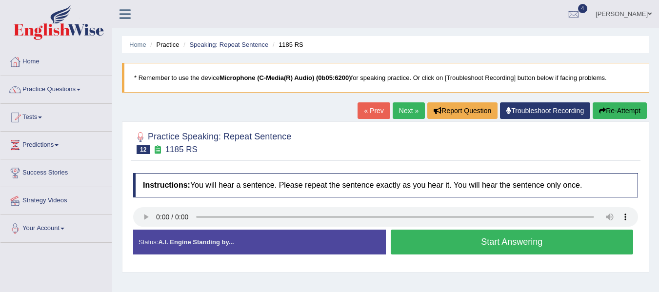
click at [476, 242] on button "Start Answering" at bounding box center [512, 242] width 243 height 25
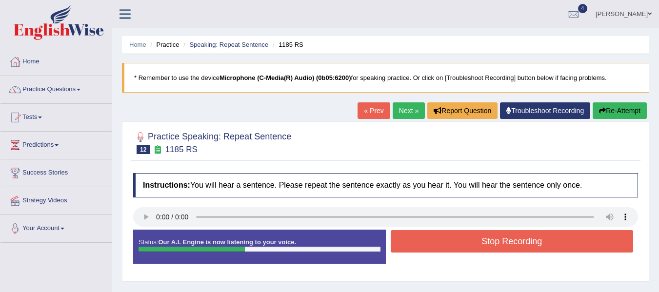
click at [476, 242] on button "Stop Recording" at bounding box center [512, 241] width 243 height 22
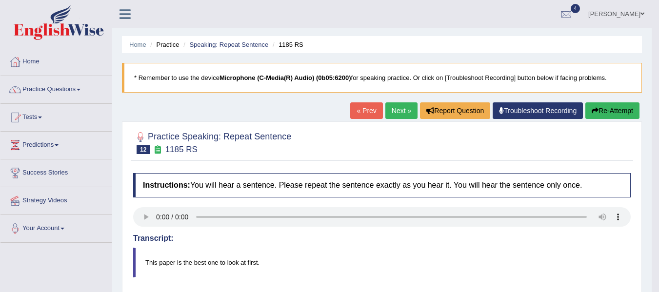
click at [611, 113] on button "Re-Attempt" at bounding box center [612, 110] width 54 height 17
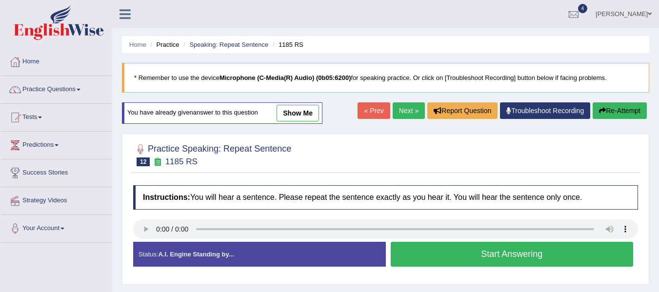
click at [452, 252] on button "Start Answering" at bounding box center [512, 254] width 243 height 25
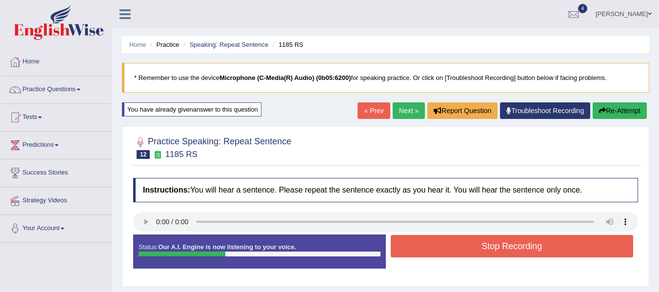
click at [461, 249] on button "Stop Recording" at bounding box center [512, 246] width 243 height 22
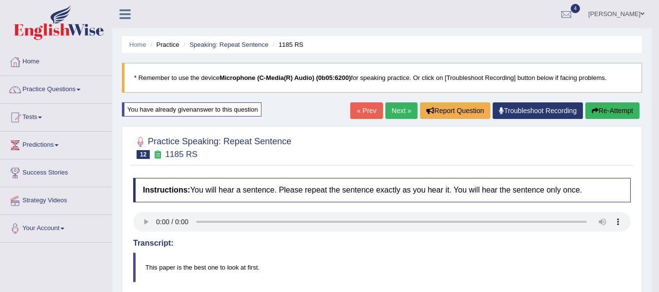
click at [388, 112] on link "Next »" at bounding box center [401, 110] width 32 height 17
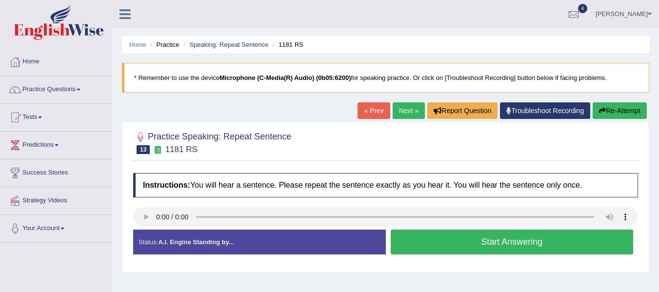
click at [475, 246] on button "Start Answering" at bounding box center [512, 242] width 243 height 25
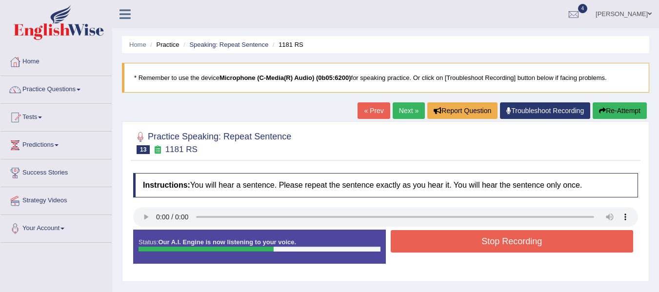
click at [494, 239] on button "Stop Recording" at bounding box center [512, 241] width 243 height 22
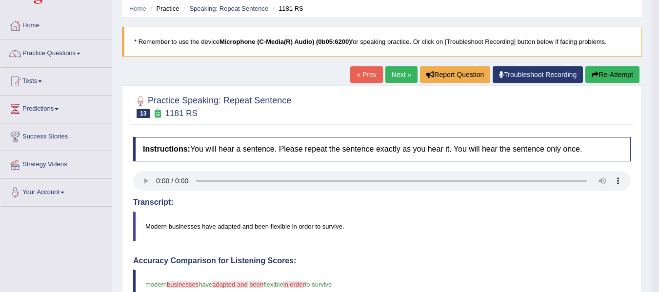
scroll to position [25, 0]
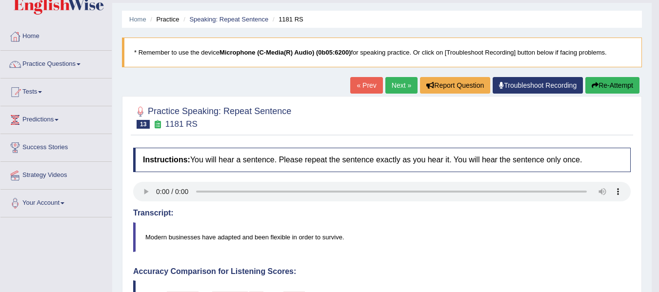
click at [621, 88] on button "Re-Attempt" at bounding box center [612, 85] width 54 height 17
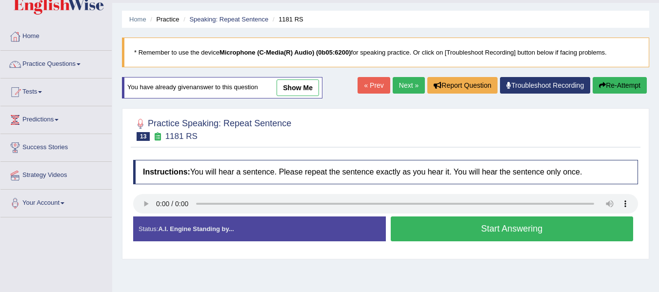
click at [430, 225] on button "Start Answering" at bounding box center [512, 229] width 243 height 25
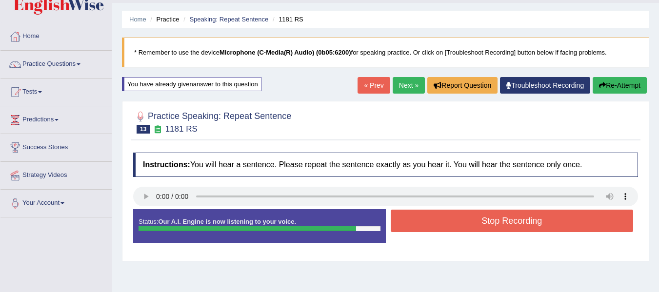
click at [454, 217] on button "Stop Recording" at bounding box center [512, 221] width 243 height 22
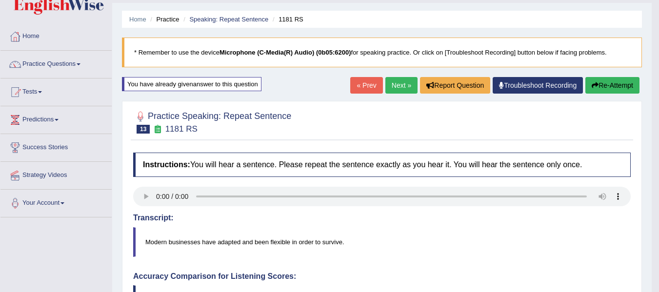
click at [611, 81] on button "Re-Attempt" at bounding box center [612, 85] width 54 height 17
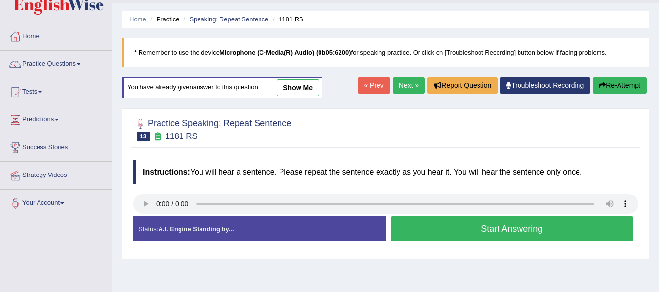
click at [491, 234] on button "Start Answering" at bounding box center [512, 229] width 243 height 25
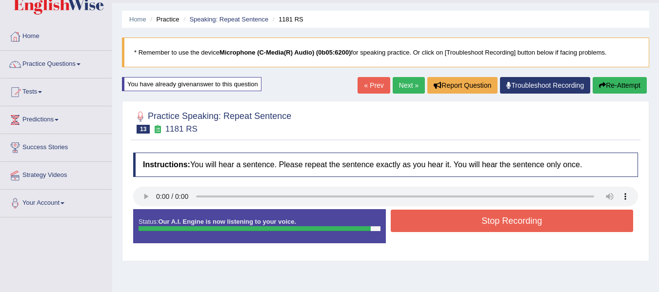
click at [488, 223] on button "Stop Recording" at bounding box center [512, 221] width 243 height 22
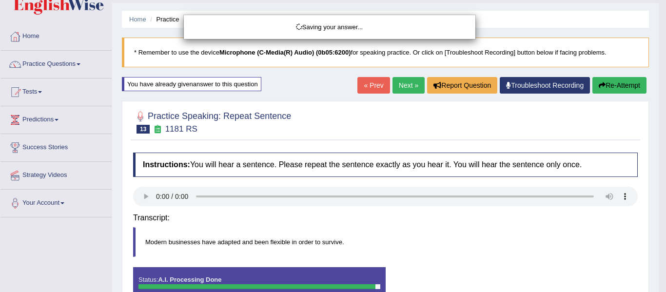
click at [617, 87] on div "Saving your answer..." at bounding box center [333, 146] width 666 height 292
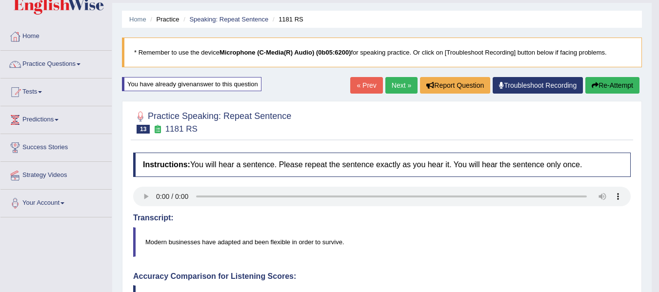
click at [618, 86] on button "Re-Attempt" at bounding box center [612, 85] width 54 height 17
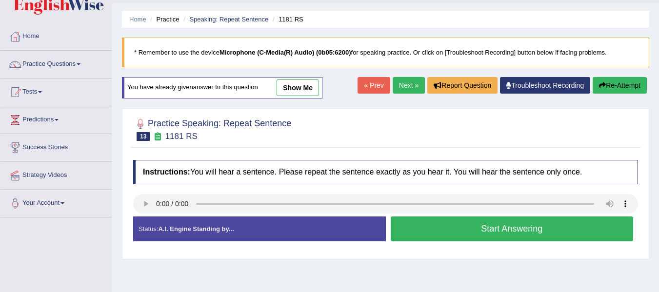
click at [432, 222] on button "Start Answering" at bounding box center [512, 229] width 243 height 25
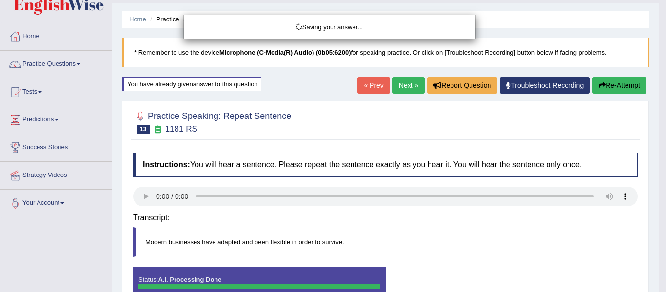
click at [614, 82] on div "Saving your answer..." at bounding box center [333, 146] width 666 height 292
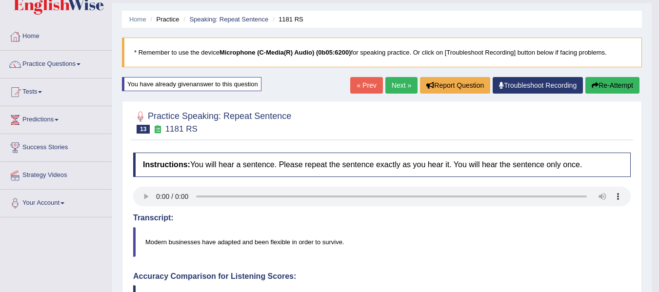
click at [614, 82] on button "Re-Attempt" at bounding box center [612, 85] width 54 height 17
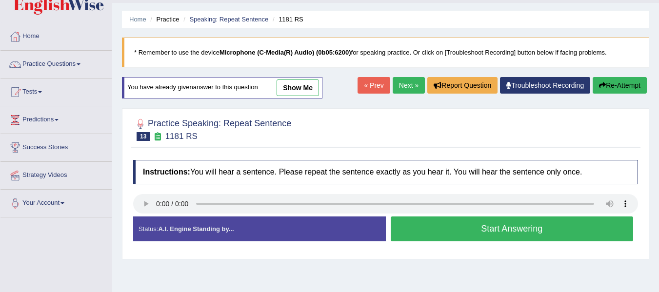
click at [476, 235] on button "Start Answering" at bounding box center [512, 229] width 243 height 25
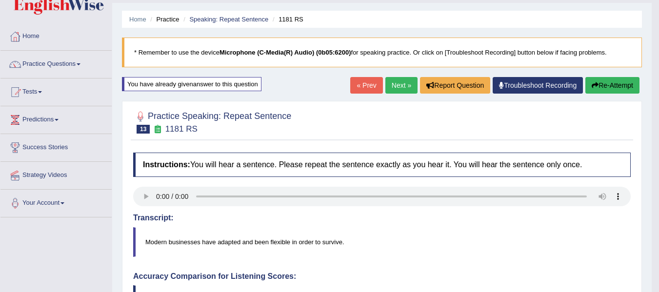
click at [618, 88] on button "Re-Attempt" at bounding box center [612, 85] width 54 height 17
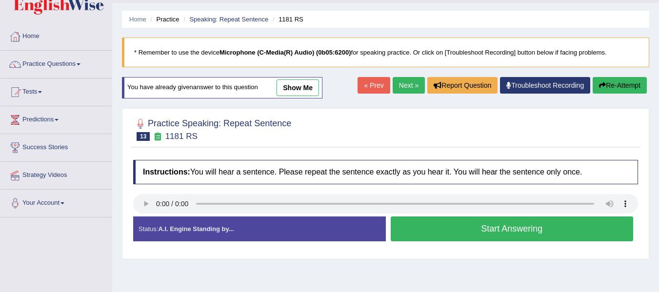
click at [475, 224] on button "Start Answering" at bounding box center [512, 229] width 243 height 25
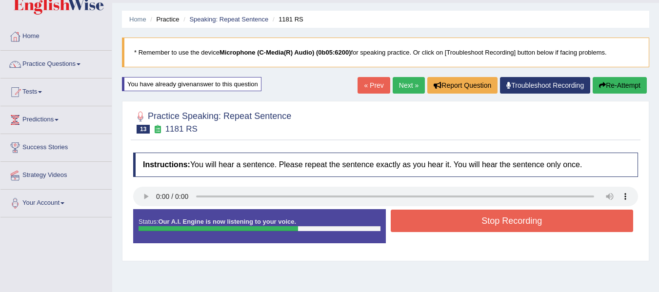
click at [475, 224] on button "Stop Recording" at bounding box center [512, 221] width 243 height 22
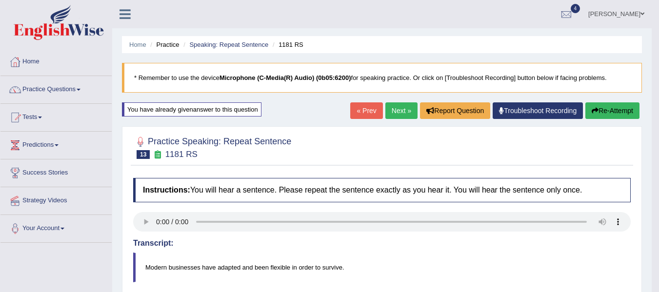
click at [604, 105] on button "Re-Attempt" at bounding box center [612, 110] width 54 height 17
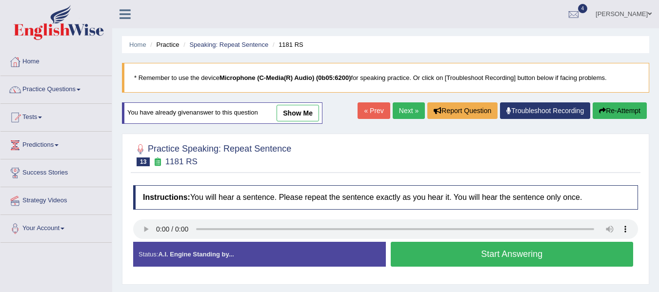
click at [536, 253] on button "Start Answering" at bounding box center [512, 254] width 243 height 25
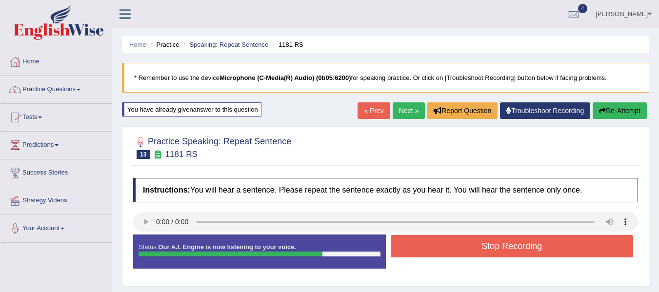
click at [517, 239] on button "Stop Recording" at bounding box center [512, 246] width 243 height 22
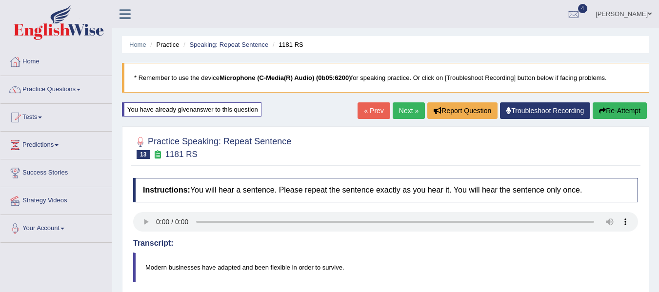
click at [81, 91] on link "Practice Questions" at bounding box center [55, 88] width 111 height 24
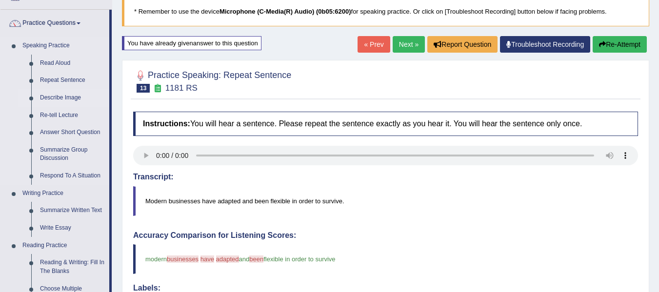
scroll to position [67, 0]
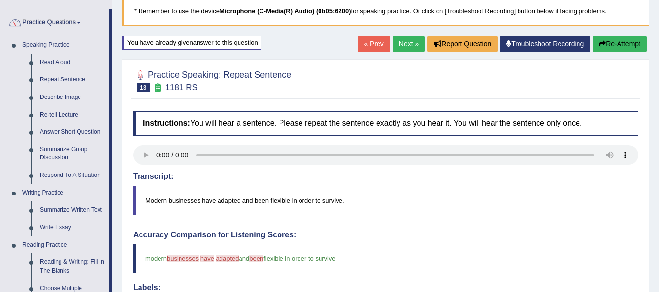
click at [0, 9] on link "Practice Questions" at bounding box center [54, 21] width 109 height 24
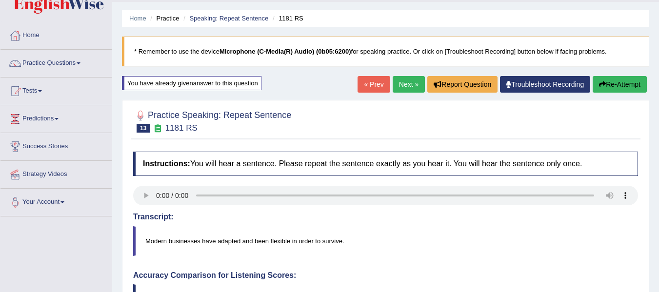
scroll to position [0, 0]
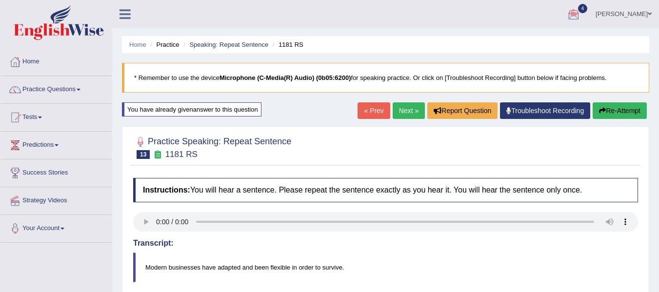
click at [80, 90] on span at bounding box center [79, 90] width 4 height 2
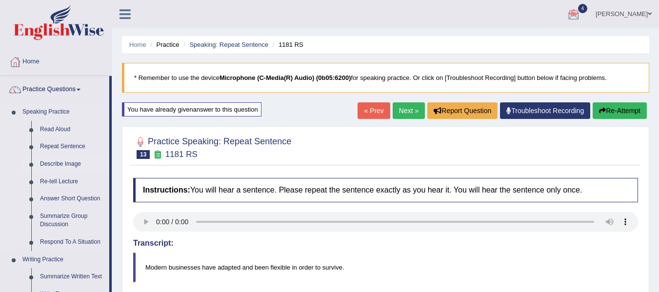
drag, startPoint x: 65, startPoint y: 162, endPoint x: 64, endPoint y: 172, distance: 9.8
click at [65, 162] on link "Describe Image" at bounding box center [73, 165] width 74 height 18
click at [64, 172] on link "Describe Image" at bounding box center [73, 165] width 74 height 18
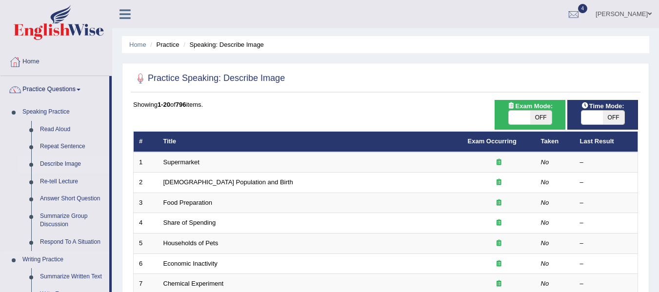
scroll to position [98, 0]
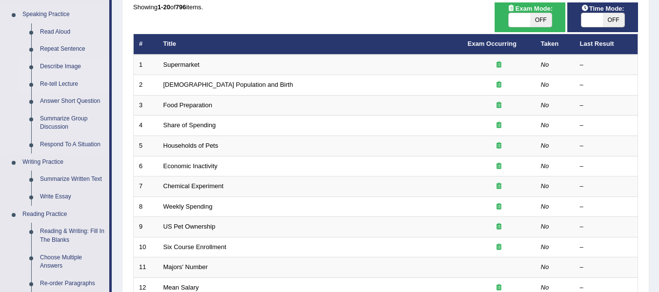
click at [60, 83] on link "Re-tell Lecture" at bounding box center [73, 85] width 74 height 18
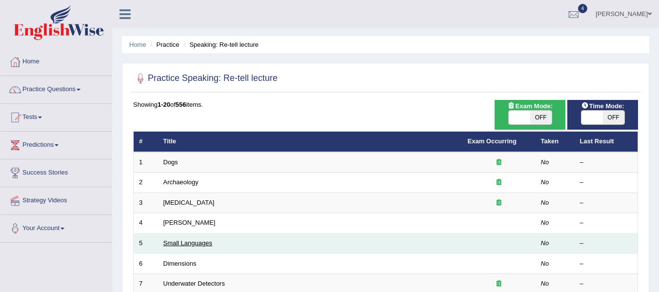
click at [179, 240] on link "Small Languages" at bounding box center [187, 242] width 49 height 7
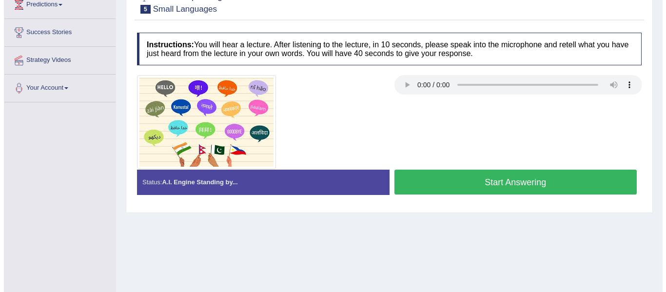
scroll to position [141, 0]
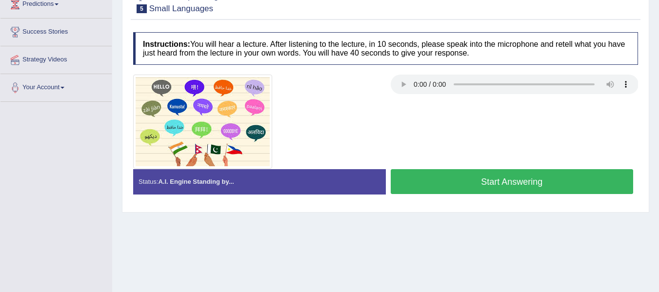
click at [508, 184] on button "Start Answering" at bounding box center [512, 181] width 243 height 25
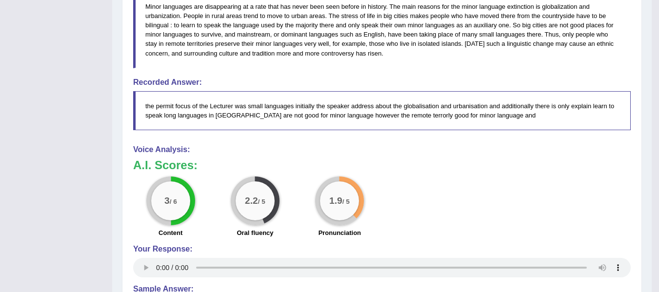
scroll to position [335, 0]
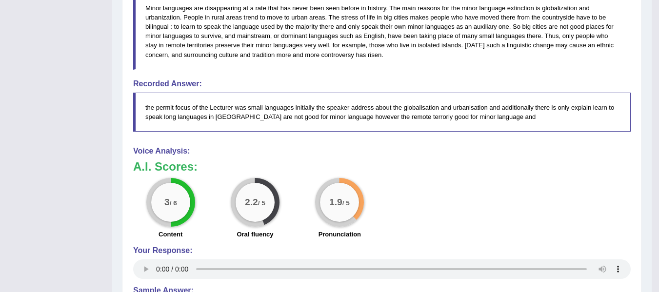
click at [406, 159] on div "Voice Analysis: A.I. Scores: 3 / 6 Content 2.2 / 5 Oral fluency 1.9 / 5 Pronunc…" at bounding box center [381, 214] width 497 height 135
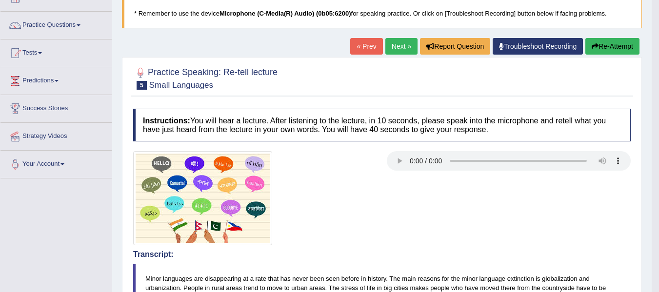
scroll to position [0, 0]
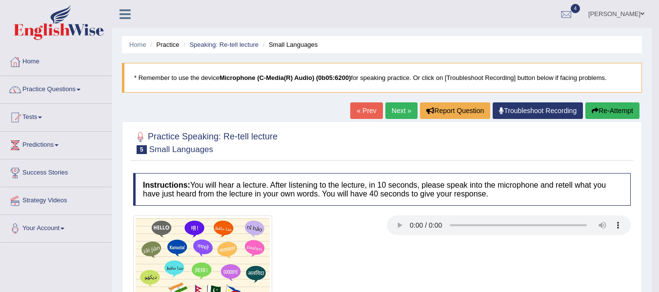
click at [391, 116] on link "Next »" at bounding box center [401, 110] width 32 height 17
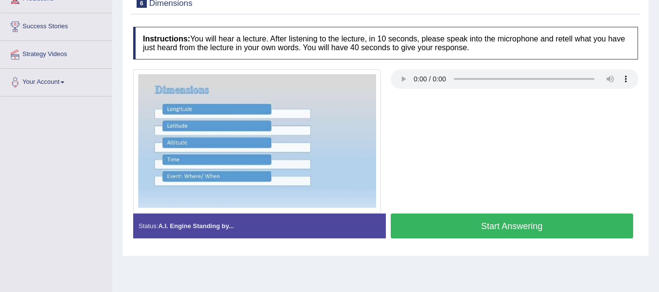
click at [533, 232] on button "Start Answering" at bounding box center [512, 226] width 243 height 25
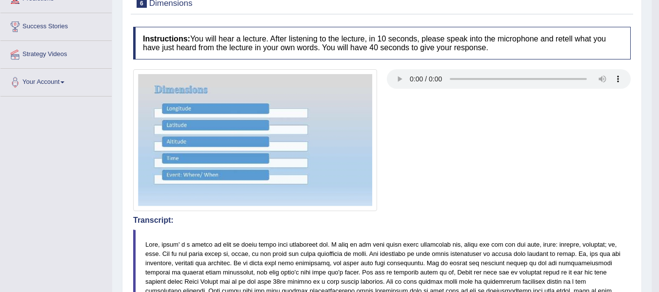
click at [480, 206] on div at bounding box center [381, 140] width 507 height 142
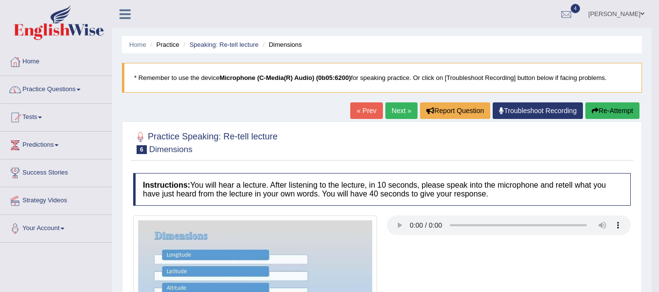
click at [60, 88] on link "Practice Questions" at bounding box center [55, 88] width 111 height 24
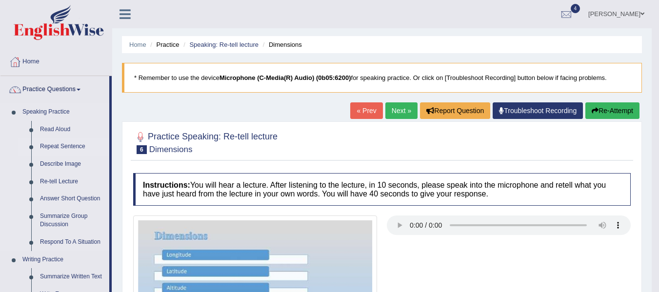
click at [69, 145] on link "Repeat Sentence" at bounding box center [73, 147] width 74 height 18
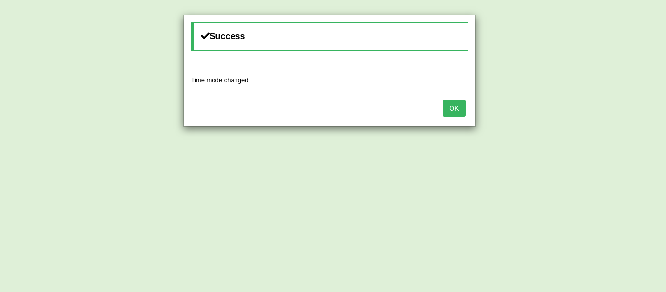
click at [457, 111] on button "OK" at bounding box center [454, 108] width 22 height 17
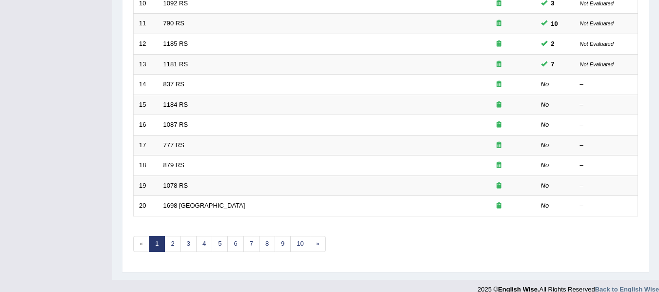
scroll to position [354, 0]
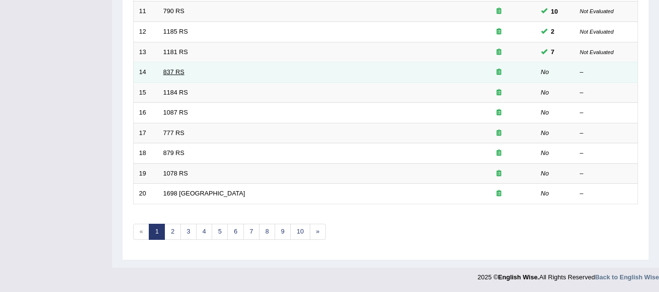
click at [172, 71] on link "837 RS" at bounding box center [173, 71] width 21 height 7
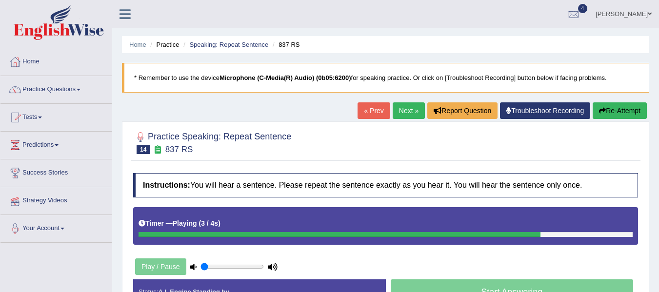
scroll to position [90, 0]
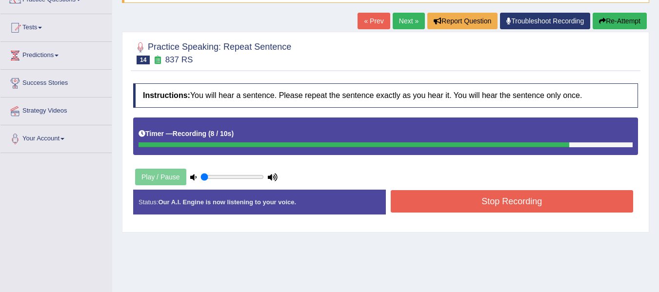
click at [602, 16] on button "Re-Attempt" at bounding box center [620, 21] width 54 height 17
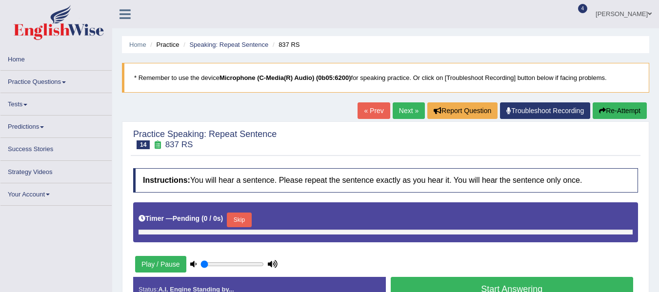
click at [274, 252] on div "Play / Pause" at bounding box center [206, 264] width 146 height 24
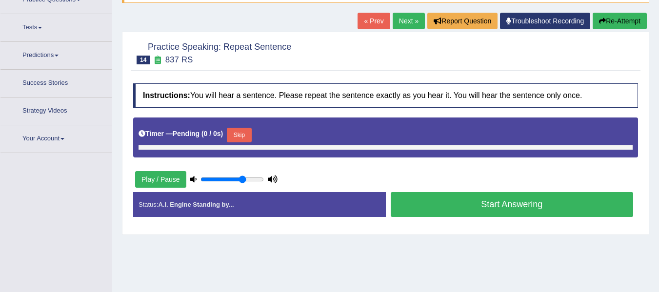
drag, startPoint x: 222, startPoint y: 175, endPoint x: 216, endPoint y: 180, distance: 8.7
type input "0.7"
click at [244, 176] on input "range" at bounding box center [231, 180] width 63 height 8
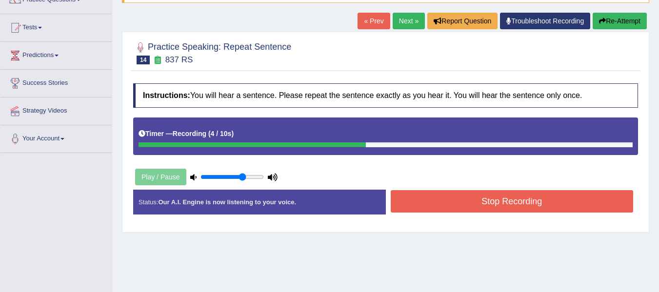
click at [633, 22] on button "Re-Attempt" at bounding box center [620, 21] width 54 height 17
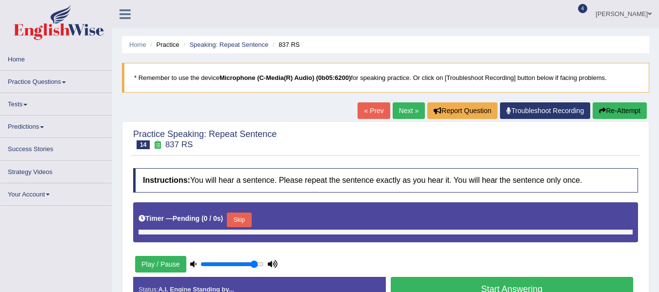
type input "0.95"
click at [257, 260] on input "range" at bounding box center [231, 264] width 63 height 8
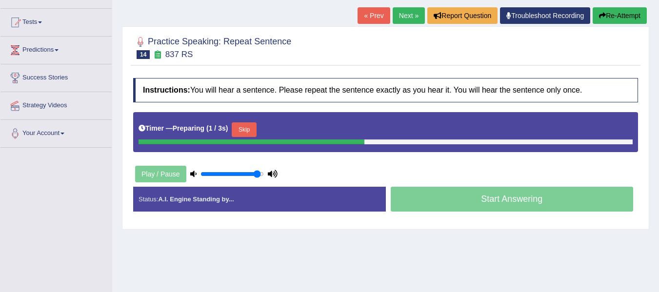
scroll to position [90, 0]
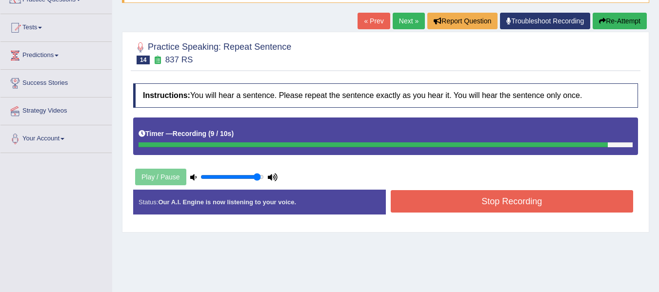
click at [607, 27] on button "Re-Attempt" at bounding box center [620, 21] width 54 height 17
click at [609, 24] on button "Re-Attempt" at bounding box center [620, 21] width 54 height 17
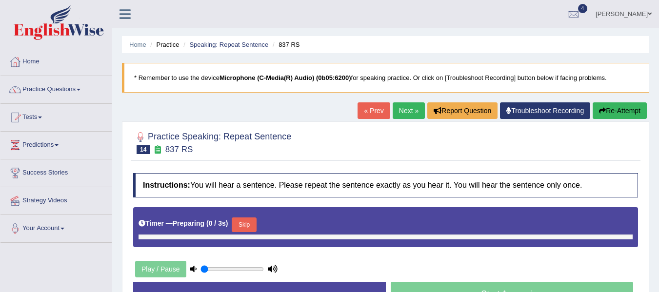
type input "0.95"
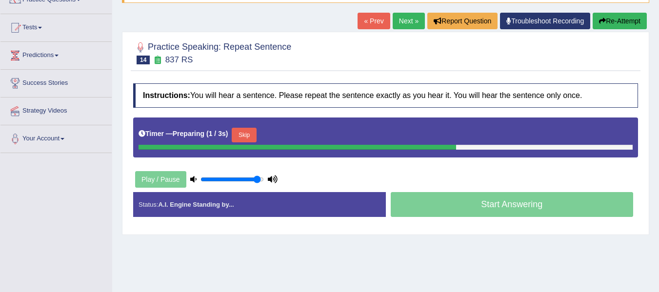
scroll to position [90, 0]
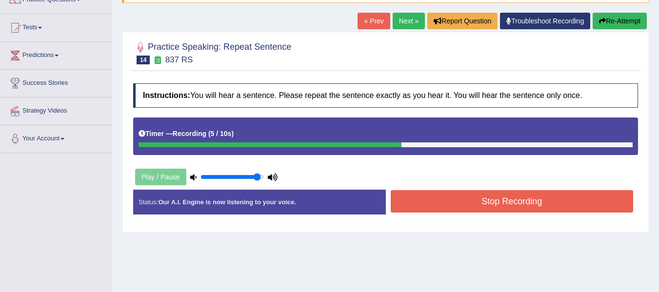
click at [573, 198] on button "Stop Recording" at bounding box center [512, 201] width 243 height 22
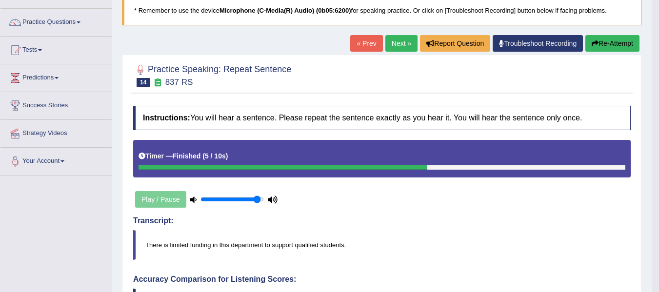
scroll to position [67, 0]
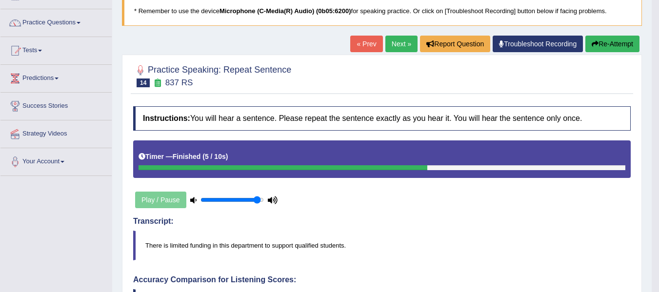
click at [393, 39] on link "Next »" at bounding box center [401, 44] width 32 height 17
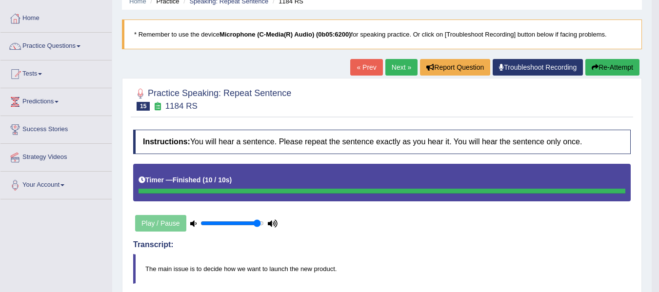
scroll to position [40, 0]
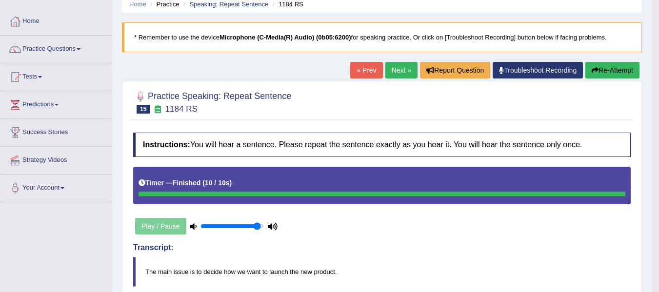
click at [397, 70] on link "Next »" at bounding box center [401, 70] width 32 height 17
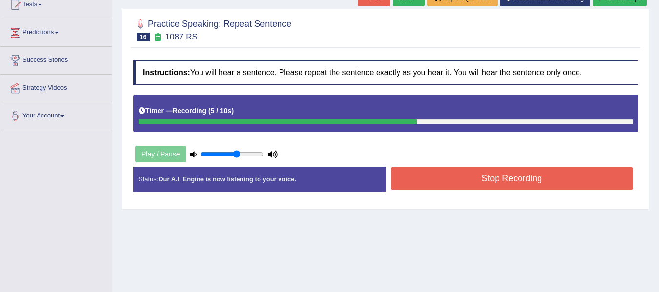
click at [455, 187] on button "Stop Recording" at bounding box center [512, 178] width 243 height 22
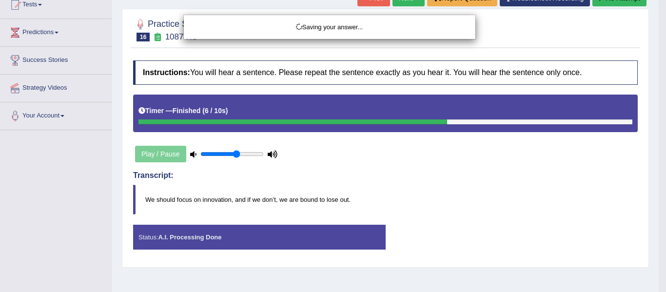
click at [620, 1] on div "Saving your answer..." at bounding box center [333, 146] width 666 height 292
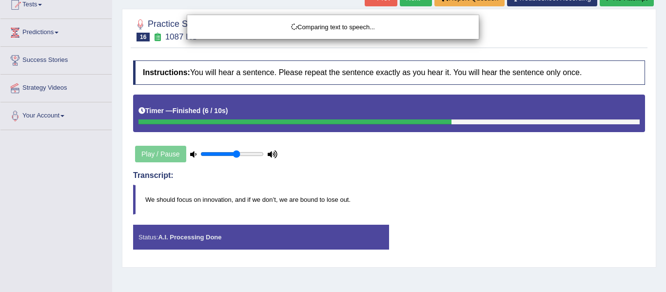
click at [614, 3] on div "Comparing text to speech..." at bounding box center [333, 146] width 666 height 292
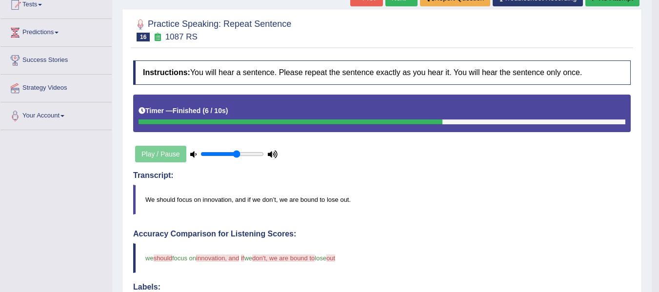
scroll to position [15, 0]
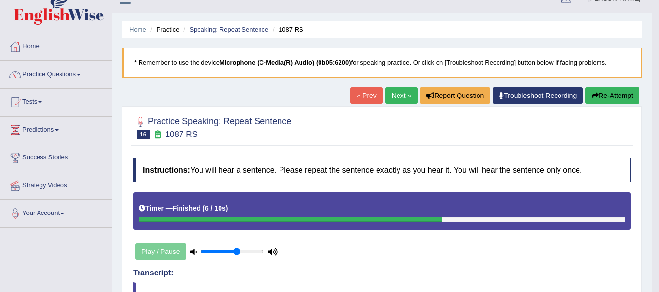
click at [610, 97] on button "Re-Attempt" at bounding box center [612, 95] width 54 height 17
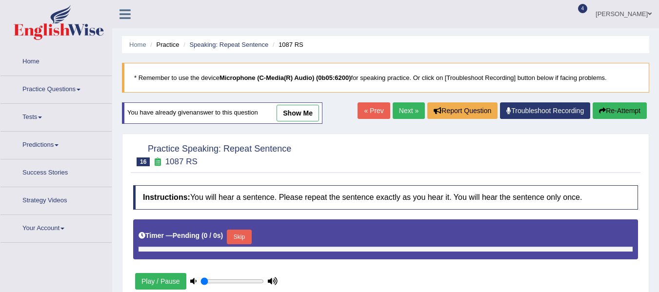
scroll to position [69, 0]
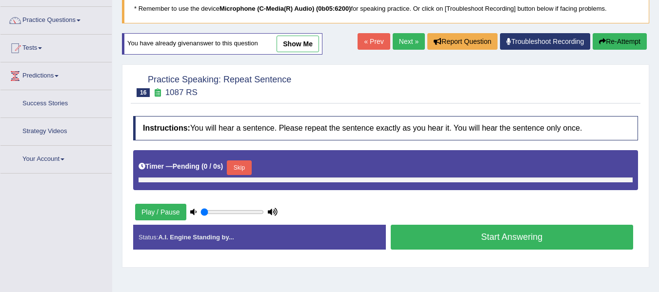
click at [153, 211] on div "Play / Pause" at bounding box center [206, 212] width 146 height 24
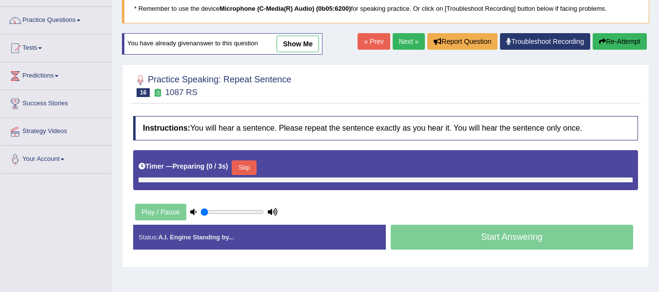
type input "0.6"
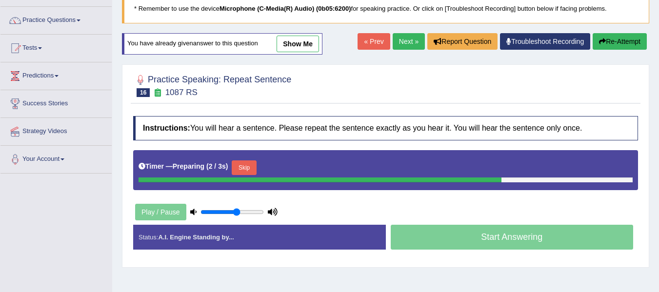
scroll to position [0, 0]
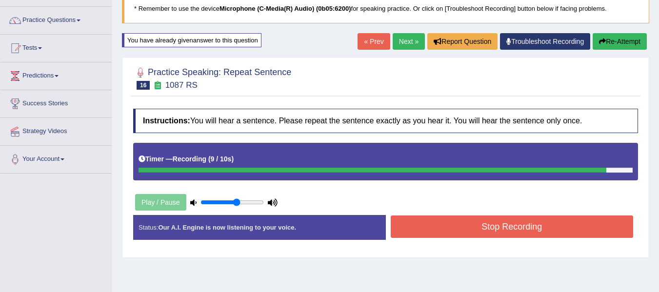
click at [495, 233] on button "Stop Recording" at bounding box center [512, 227] width 243 height 22
